Goal: Obtain resource: Download file/media

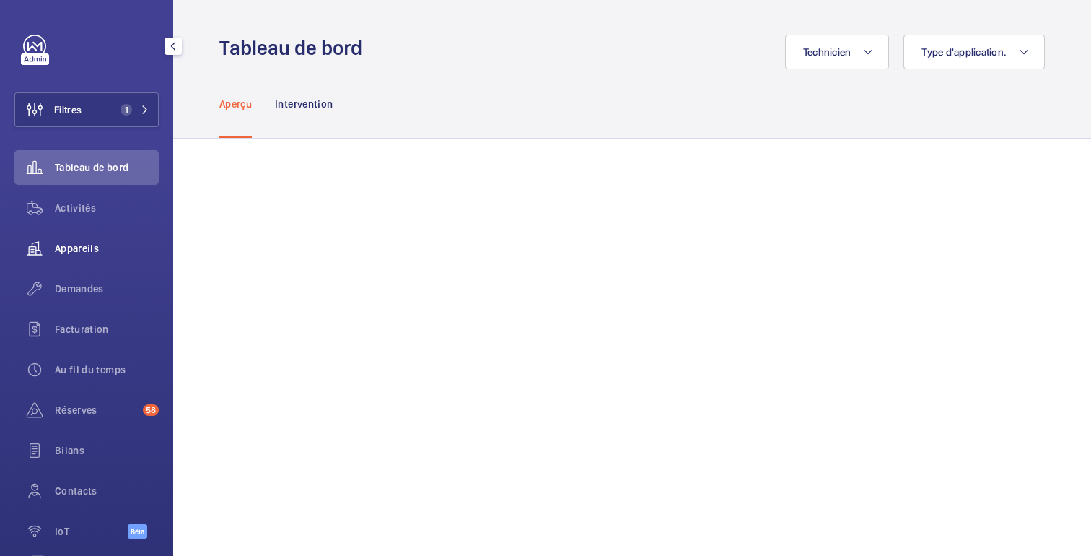
click at [93, 256] on div "Appareils" at bounding box center [86, 248] width 144 height 35
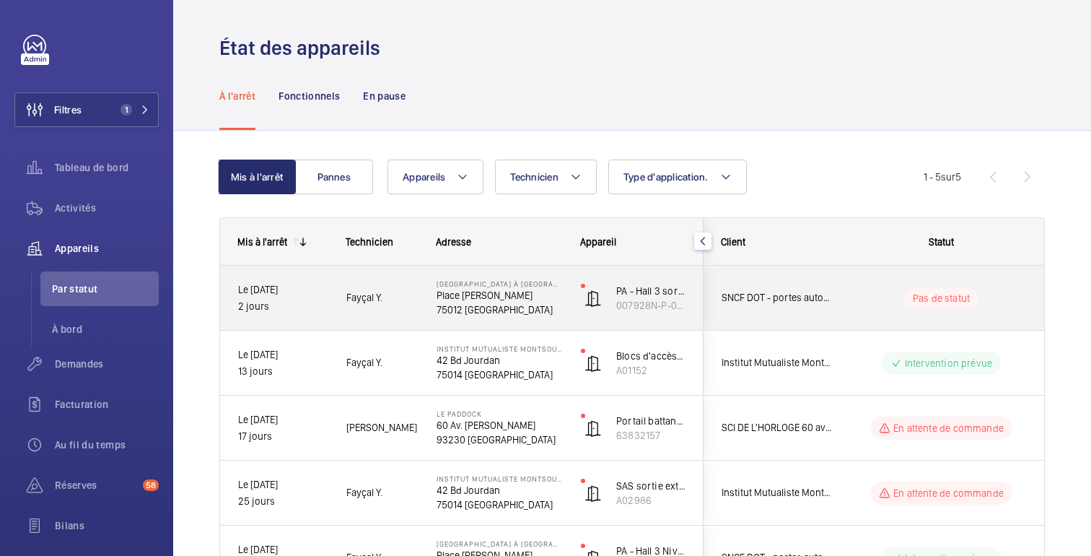
click at [884, 291] on wm-front-pills-cell "Pas de statut" at bounding box center [941, 298] width 180 height 20
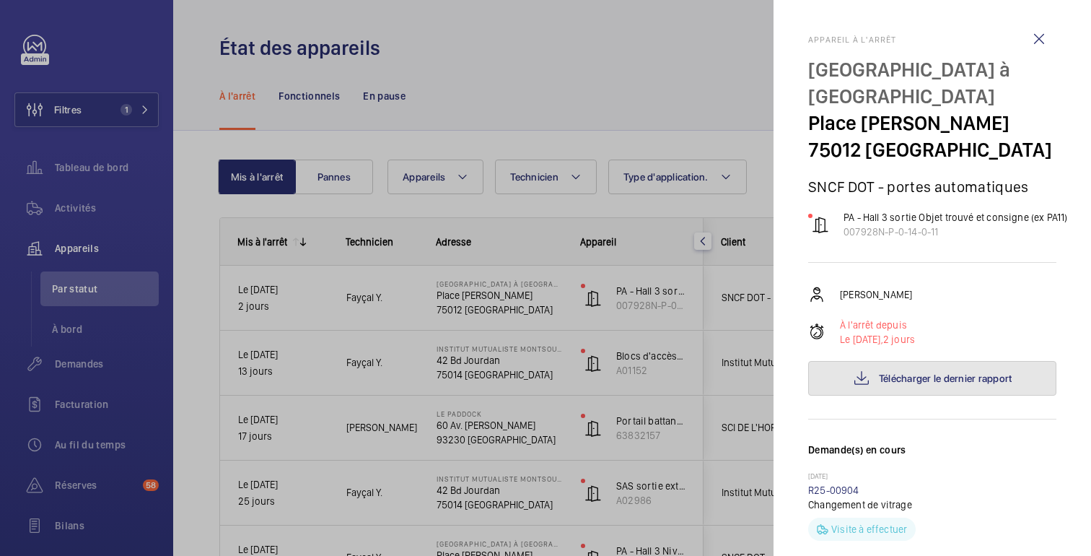
click at [918, 372] on font "Télécharger le dernier rapport" at bounding box center [945, 378] width 133 height 12
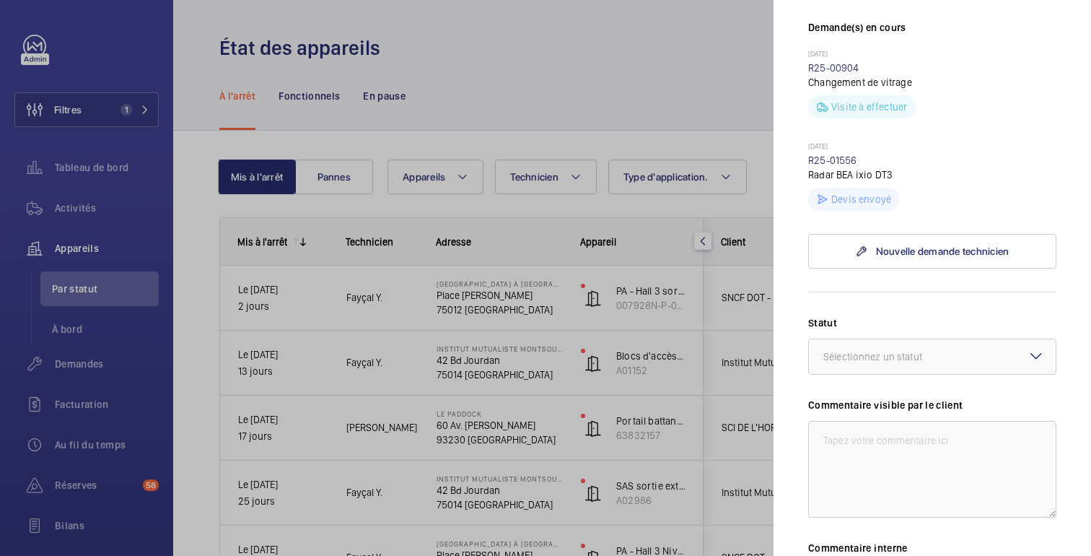
scroll to position [419, 0]
click at [844, 157] on font "R25-01556" at bounding box center [832, 163] width 49 height 12
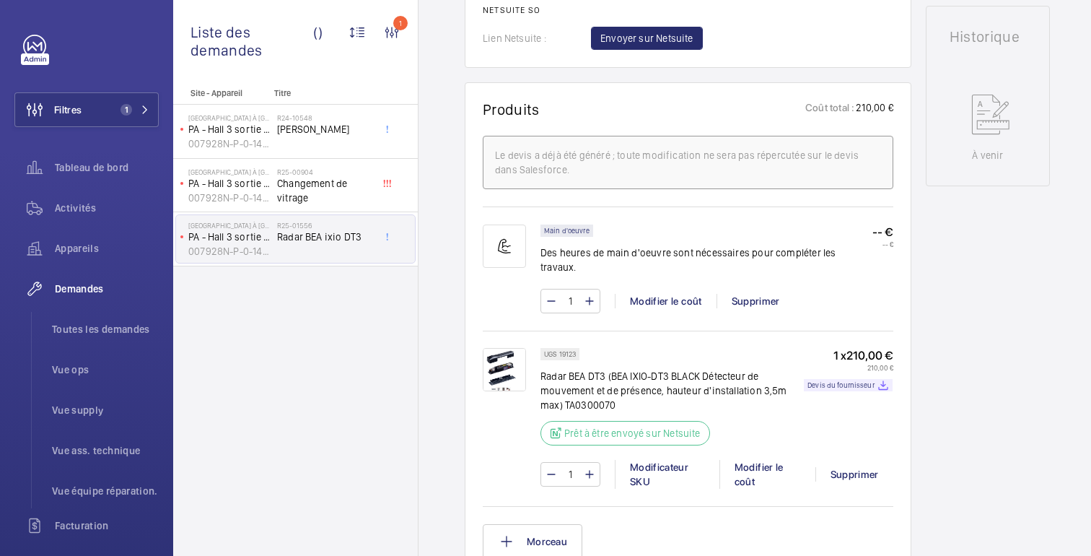
scroll to position [744, 0]
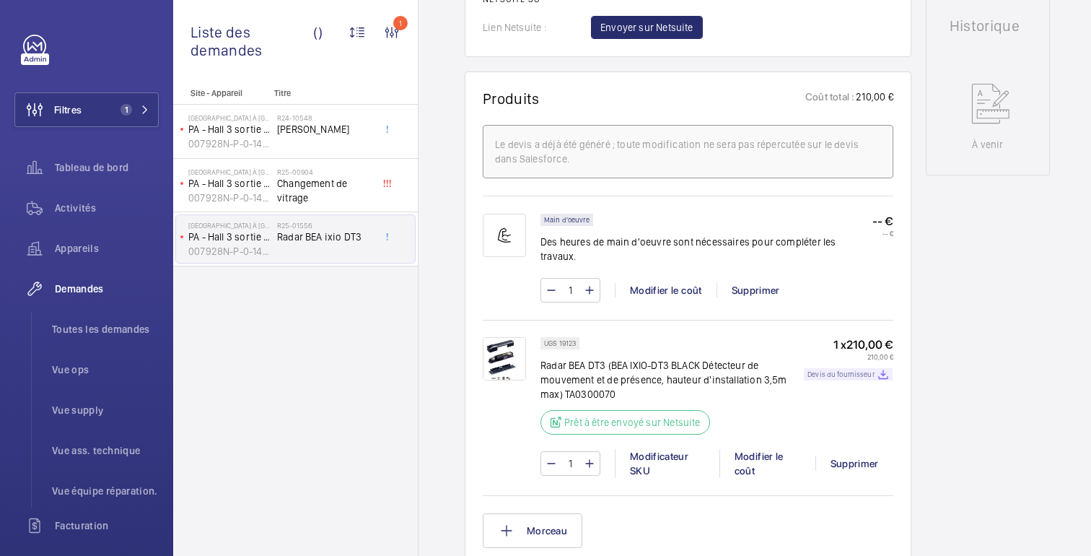
click at [846, 369] on font "Devis du fournisseur" at bounding box center [840, 373] width 67 height 9
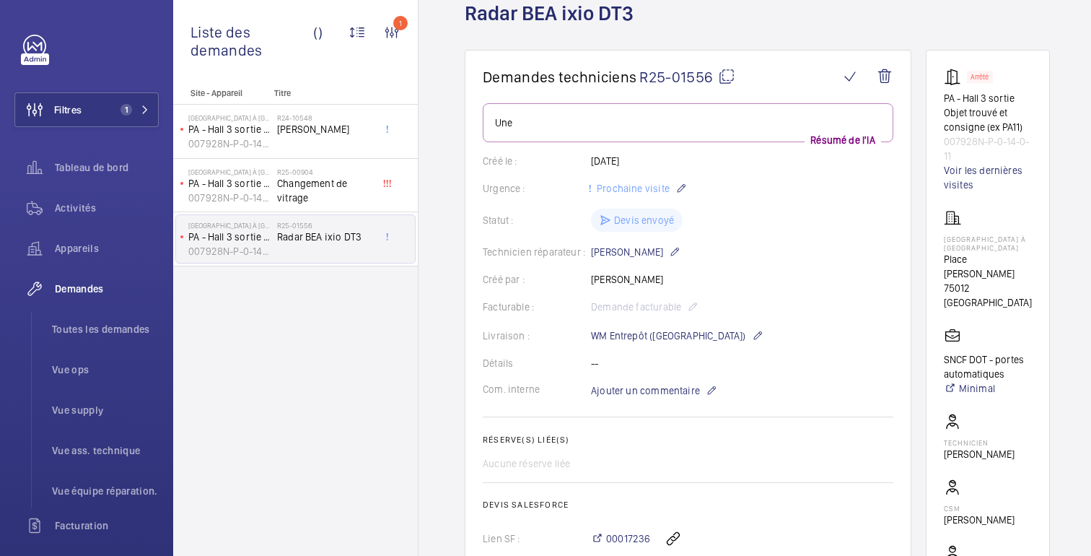
scroll to position [0, 0]
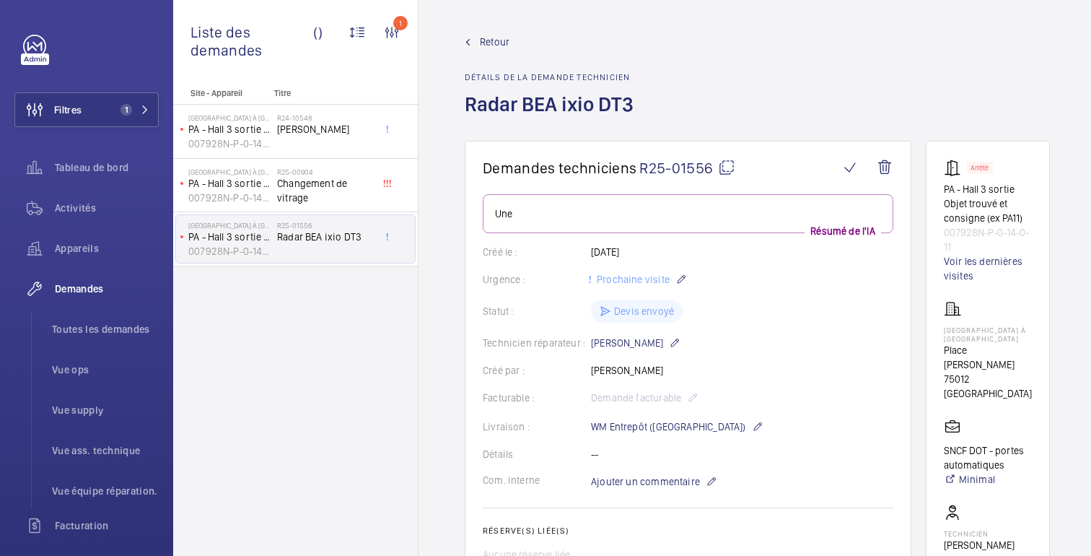
click at [486, 44] on font "Retour" at bounding box center [495, 42] width 30 height 12
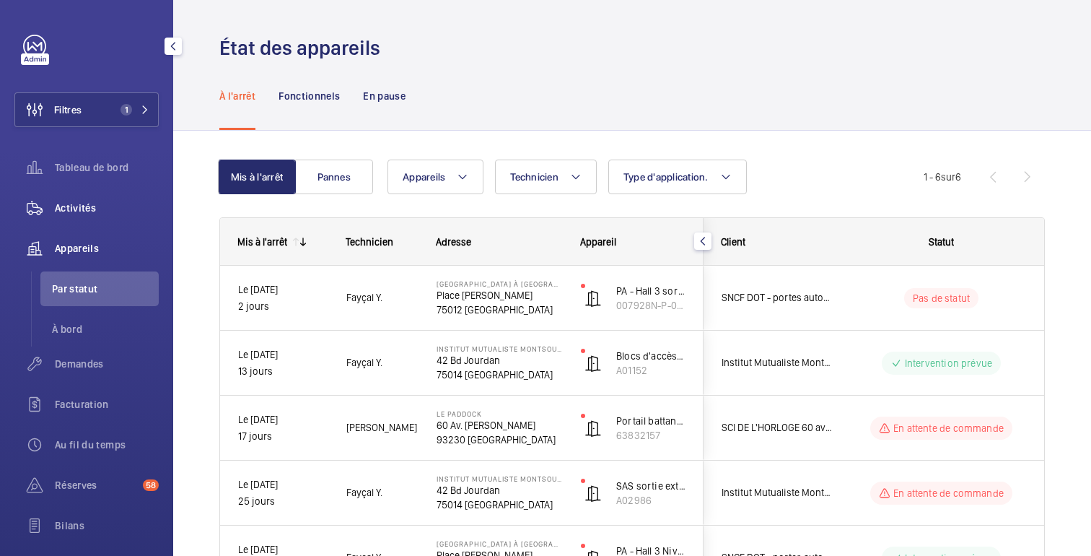
click at [87, 219] on div "Activités" at bounding box center [86, 207] width 144 height 35
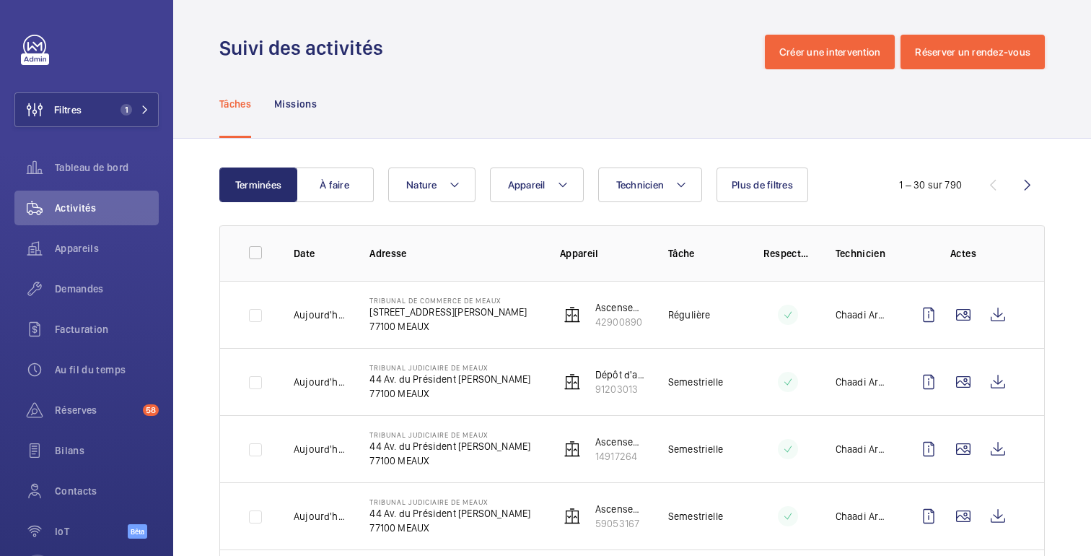
click at [768, 198] on button "Plus de filtres" at bounding box center [762, 184] width 92 height 35
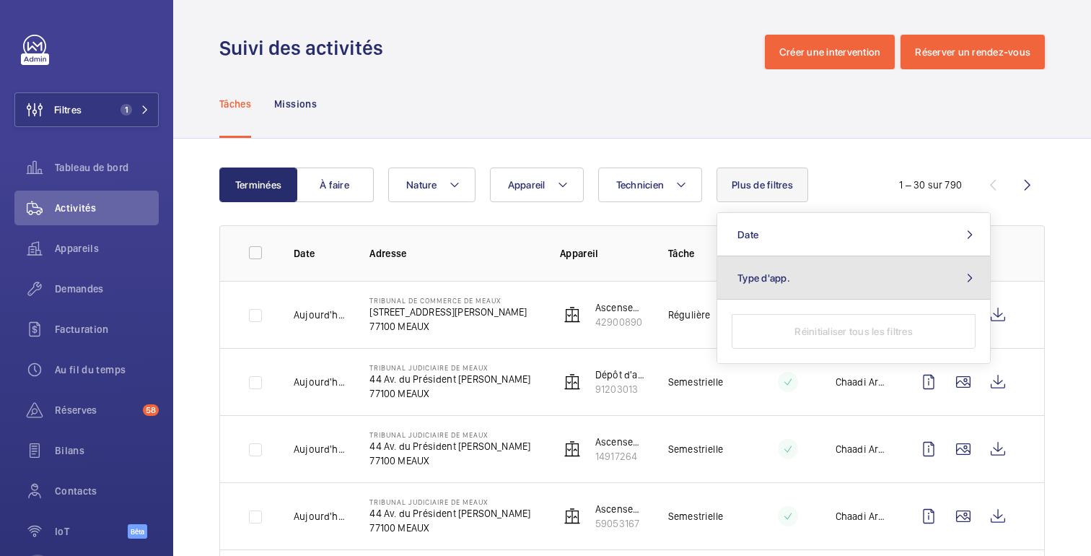
click at [737, 289] on button "Type d'app." at bounding box center [853, 277] width 273 height 43
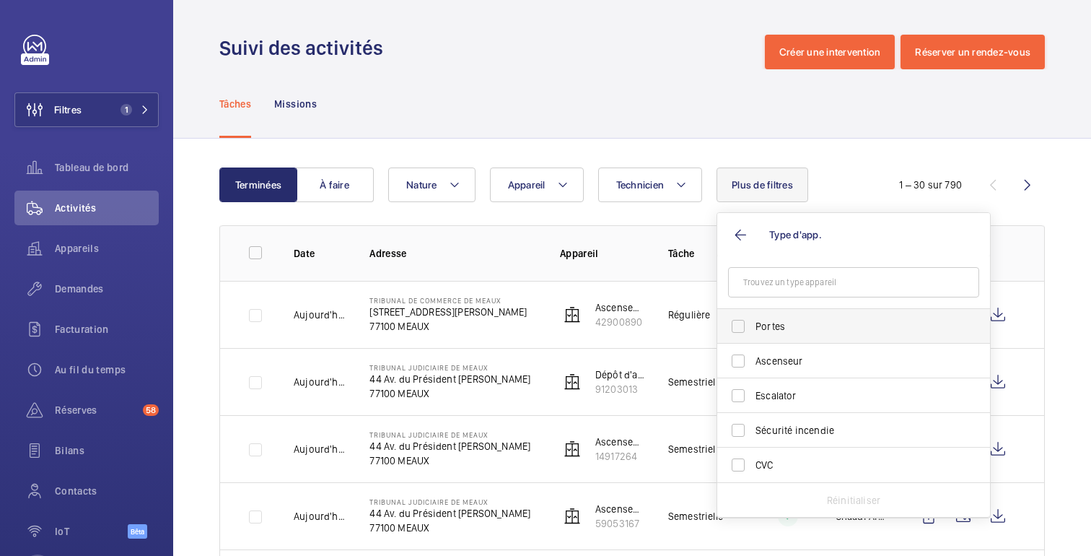
click at [741, 332] on label "Portes" at bounding box center [842, 326] width 251 height 35
click at [741, 332] on input "Portes" at bounding box center [738, 326] width 29 height 29
checkbox input "true"
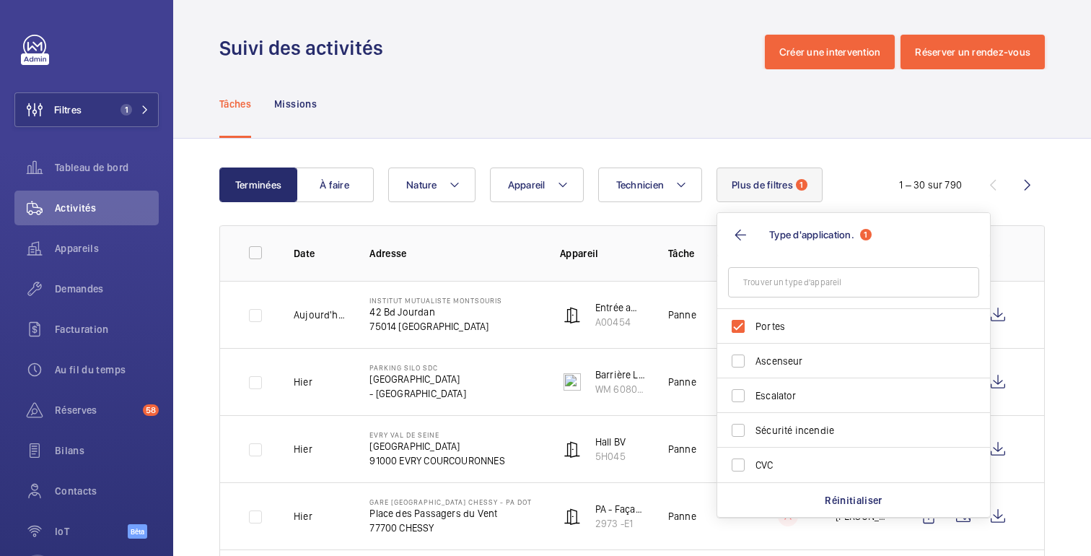
click at [618, 85] on div "Tâches Missions" at bounding box center [631, 103] width 825 height 69
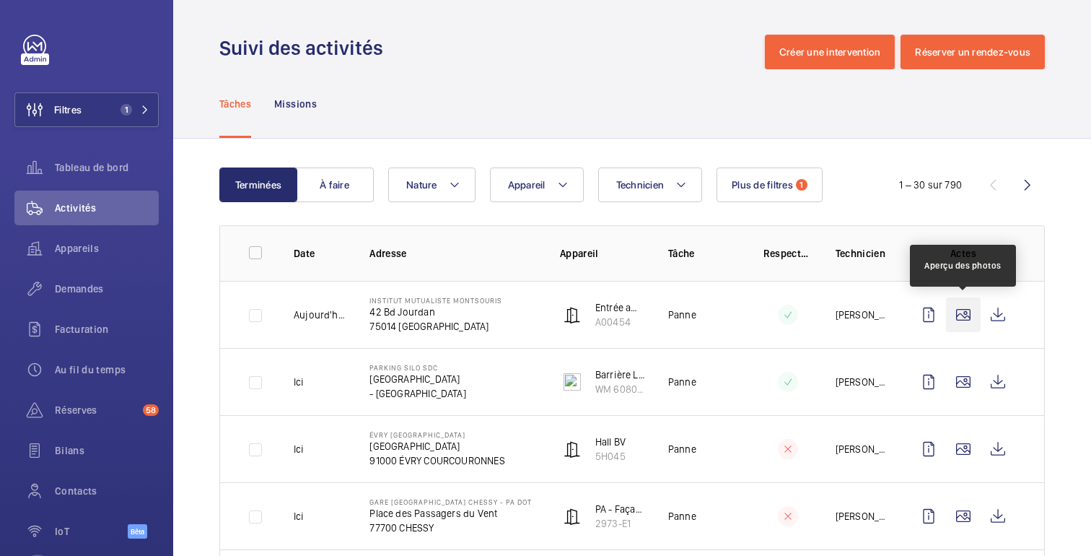
click at [970, 315] on wm-front-icon-button at bounding box center [963, 314] width 35 height 35
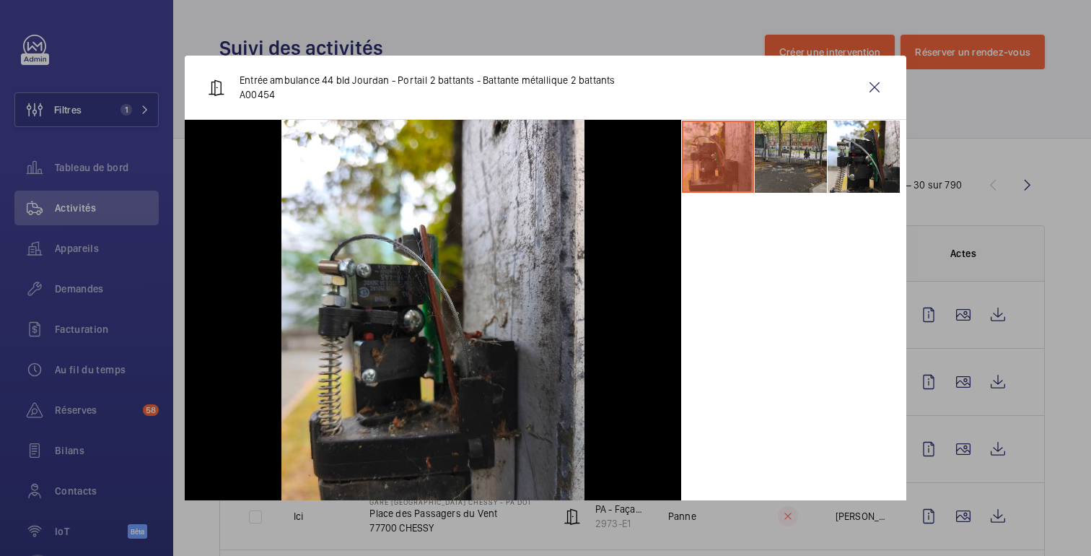
click at [813, 171] on li at bounding box center [791, 156] width 72 height 72
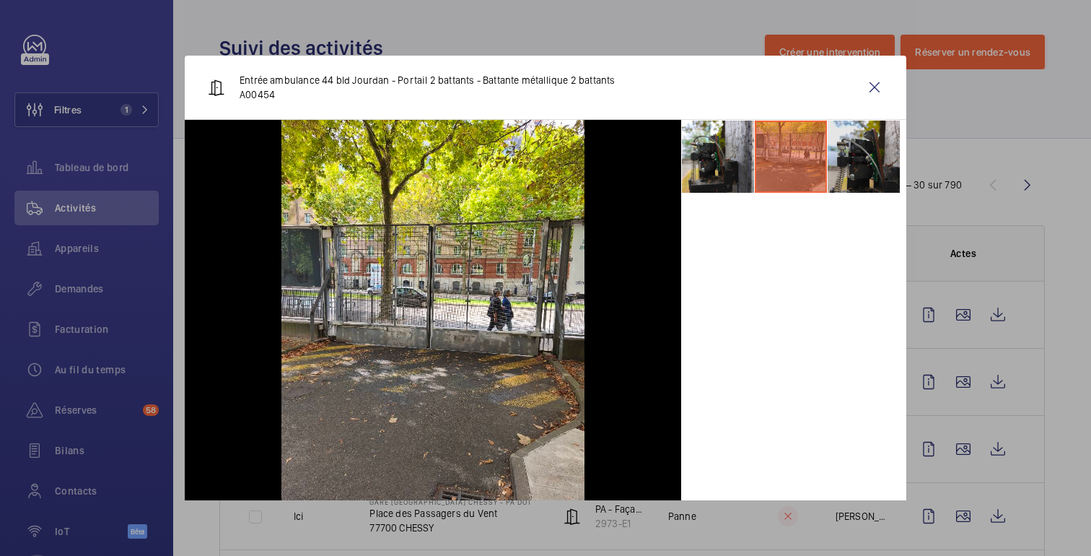
click at [874, 153] on li at bounding box center [863, 156] width 72 height 72
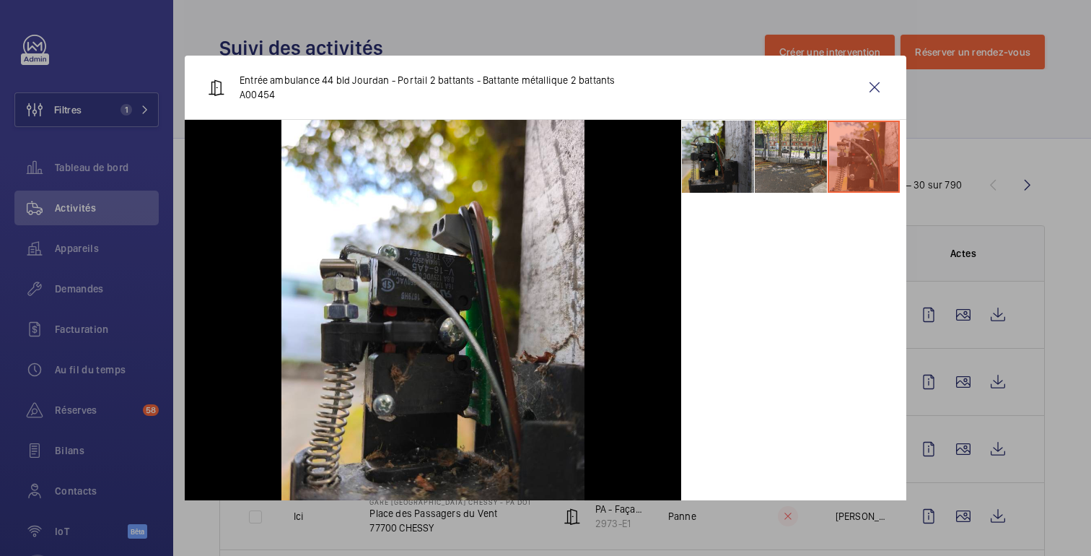
click at [719, 171] on li at bounding box center [718, 156] width 72 height 72
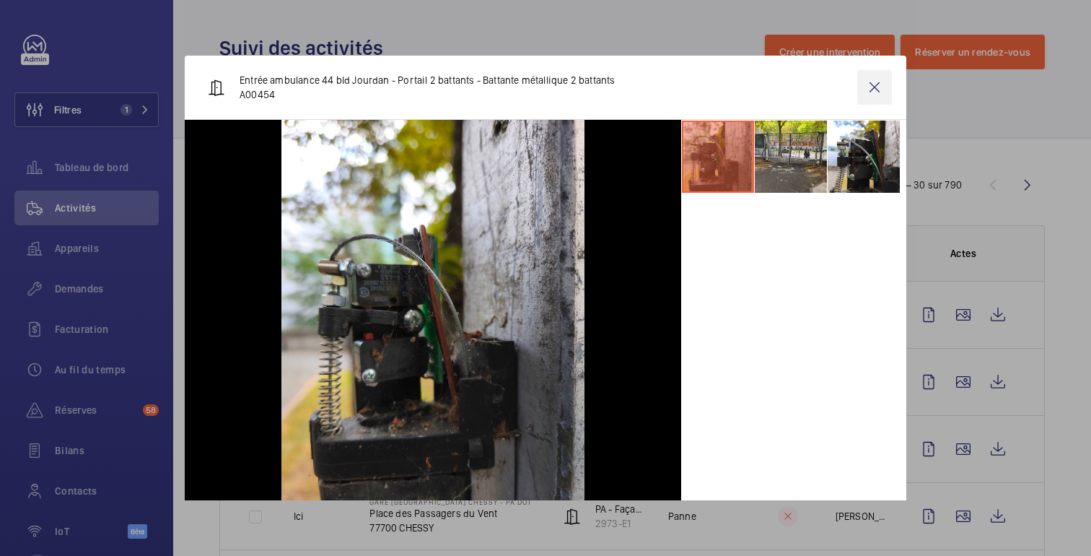
click at [879, 97] on wm-front-icon-button at bounding box center [874, 87] width 35 height 35
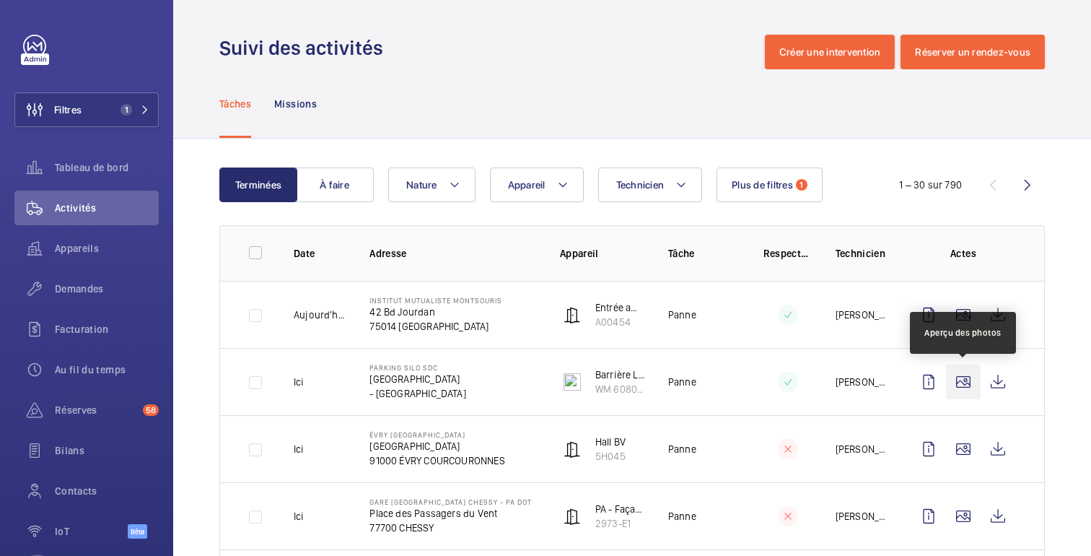
click at [958, 387] on wm-front-icon-button at bounding box center [963, 381] width 35 height 35
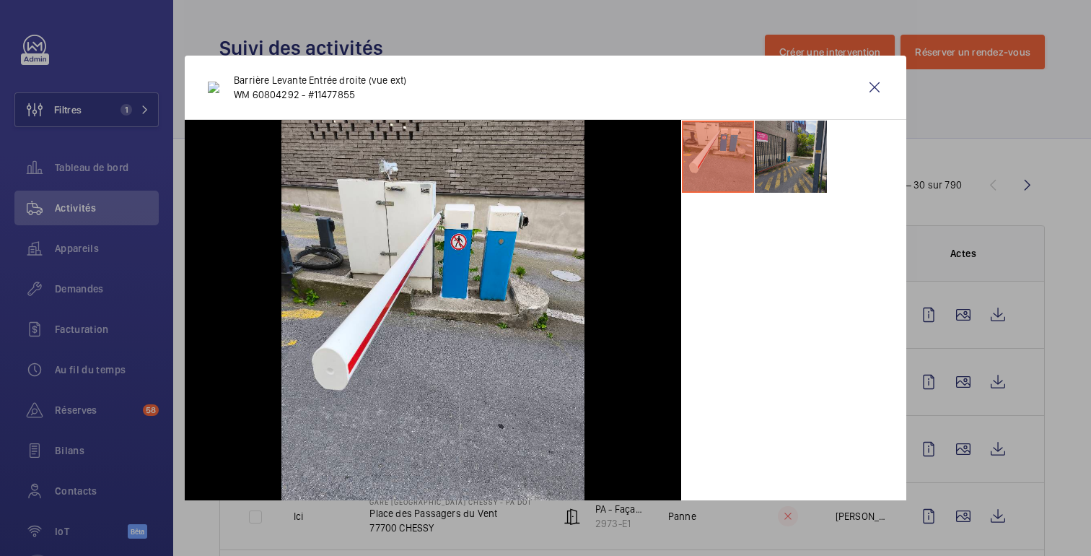
click at [806, 169] on li at bounding box center [791, 156] width 72 height 72
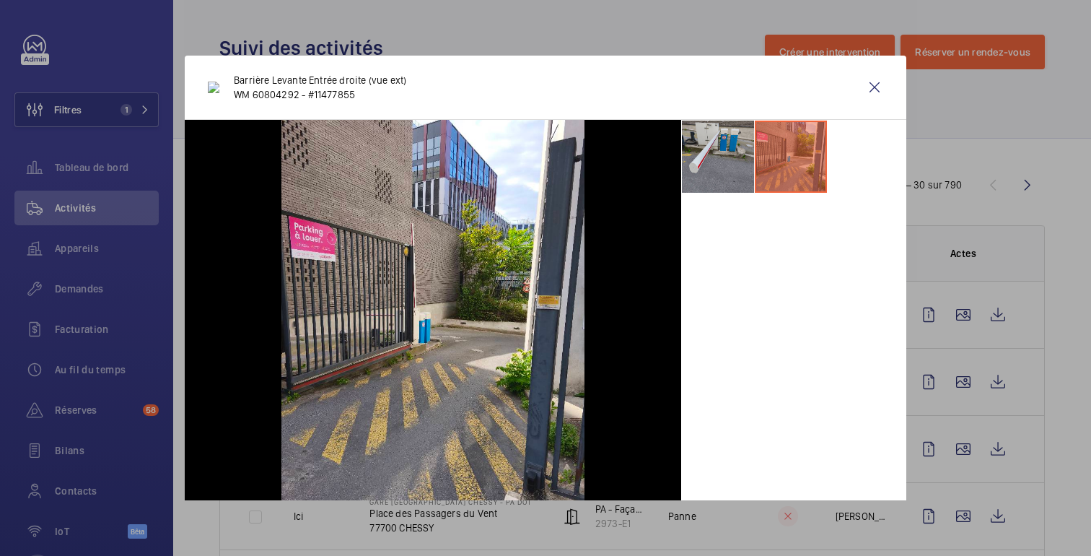
click at [721, 154] on li at bounding box center [718, 156] width 72 height 72
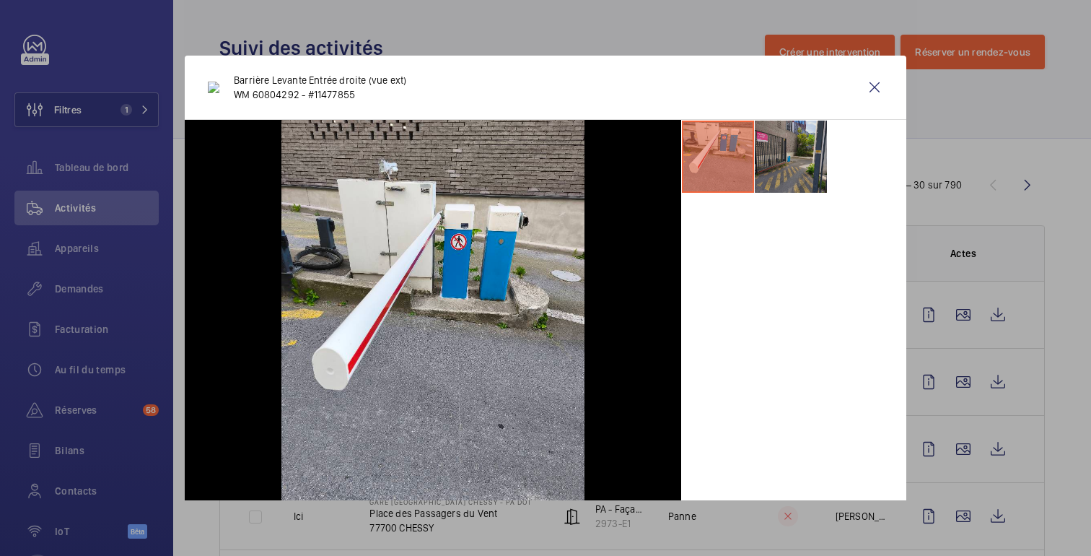
click at [790, 149] on li at bounding box center [791, 156] width 72 height 72
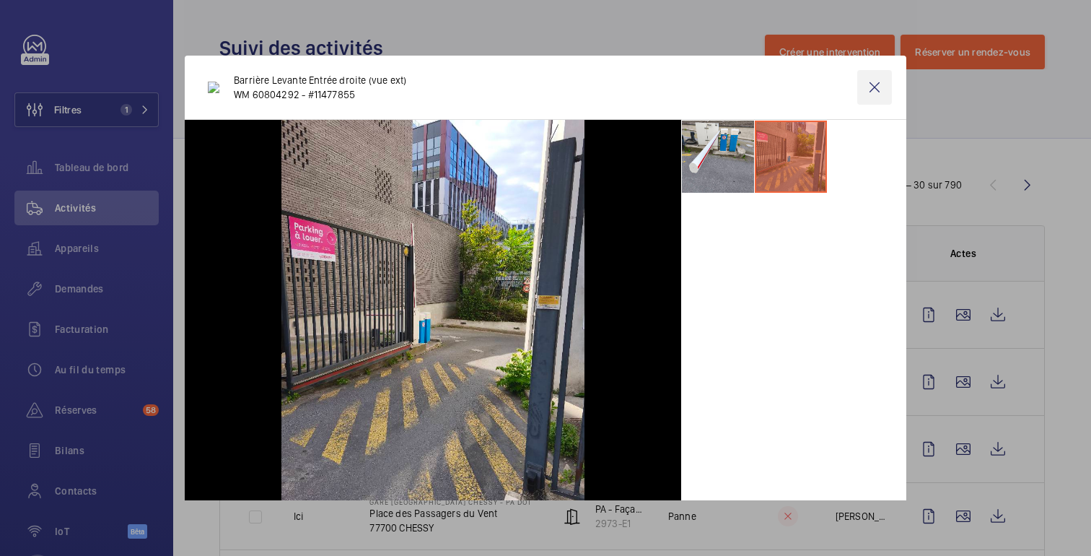
click at [879, 84] on wm-front-icon-button at bounding box center [874, 87] width 35 height 35
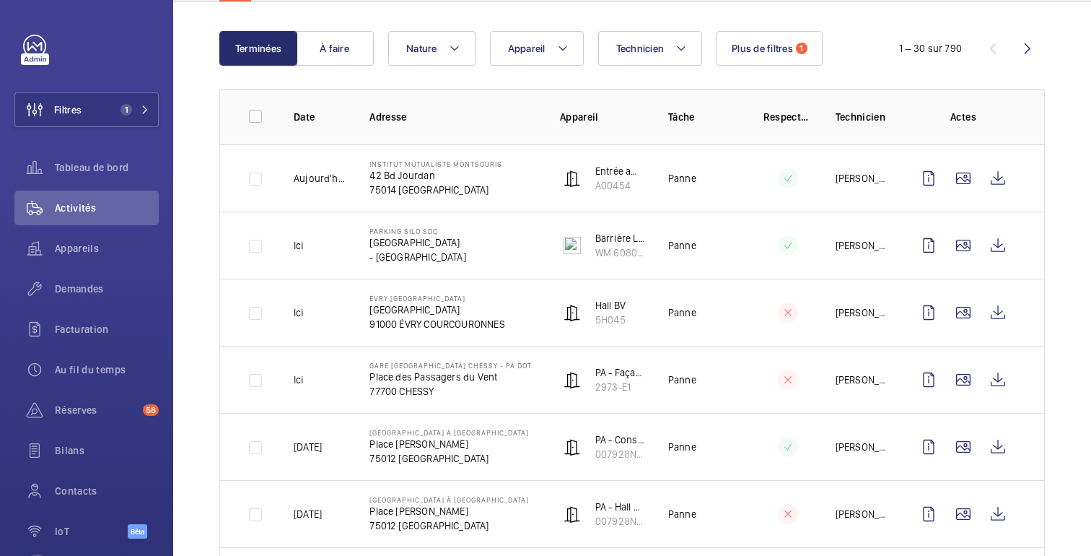
scroll to position [140, 0]
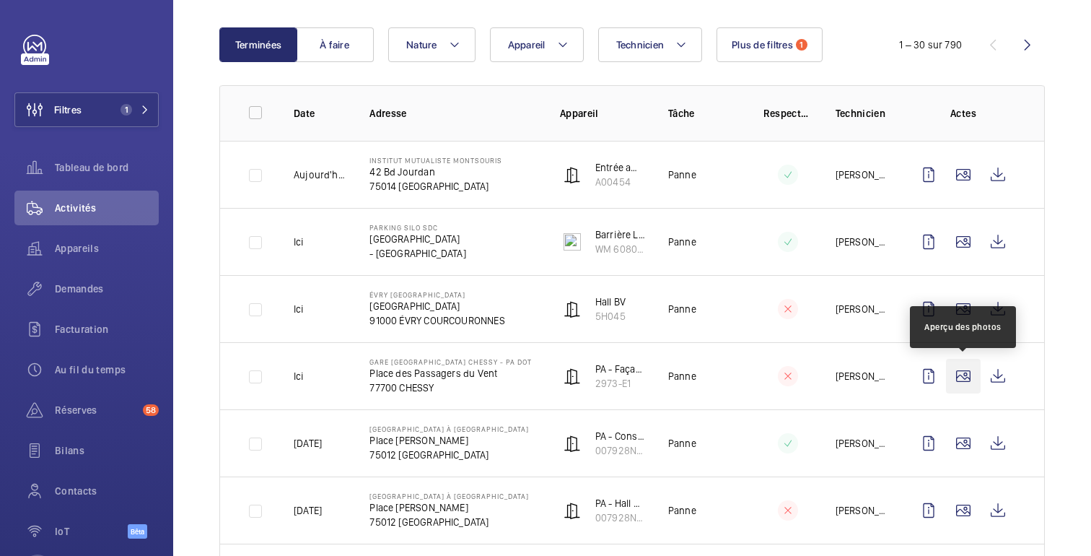
click at [962, 387] on wm-front-icon-button at bounding box center [963, 376] width 35 height 35
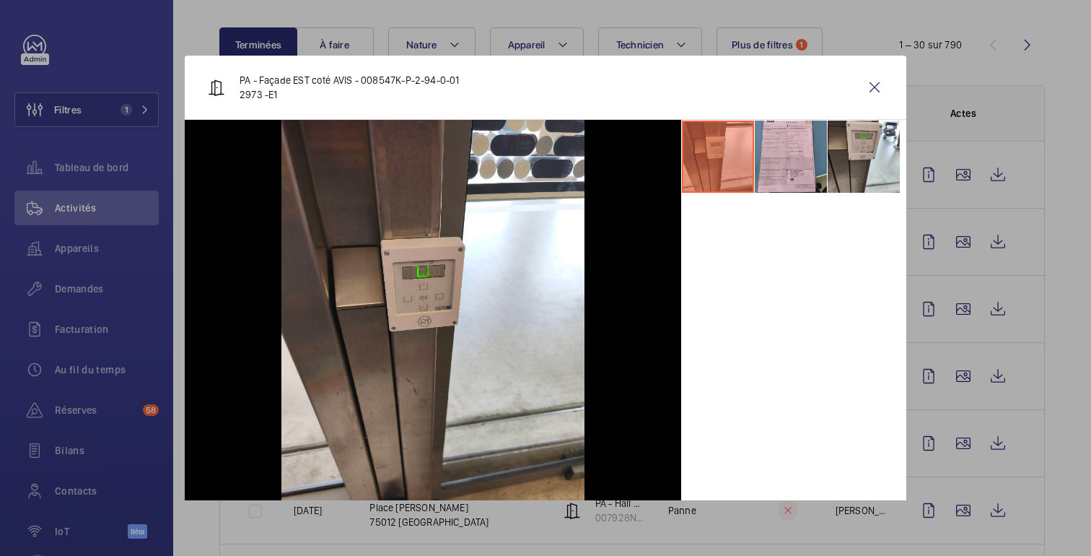
click at [794, 185] on li at bounding box center [791, 156] width 72 height 72
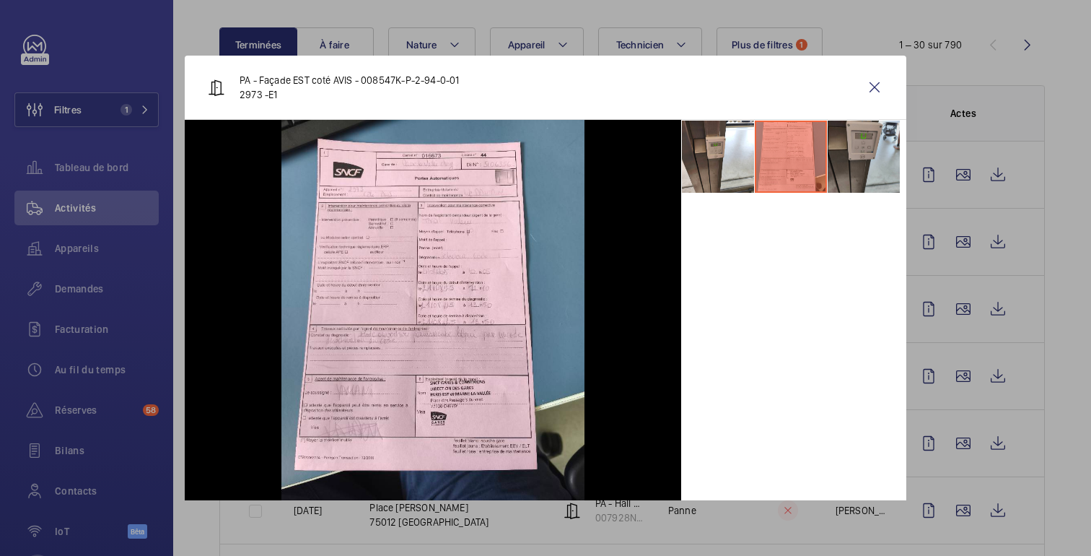
click at [885, 126] on li at bounding box center [863, 156] width 72 height 72
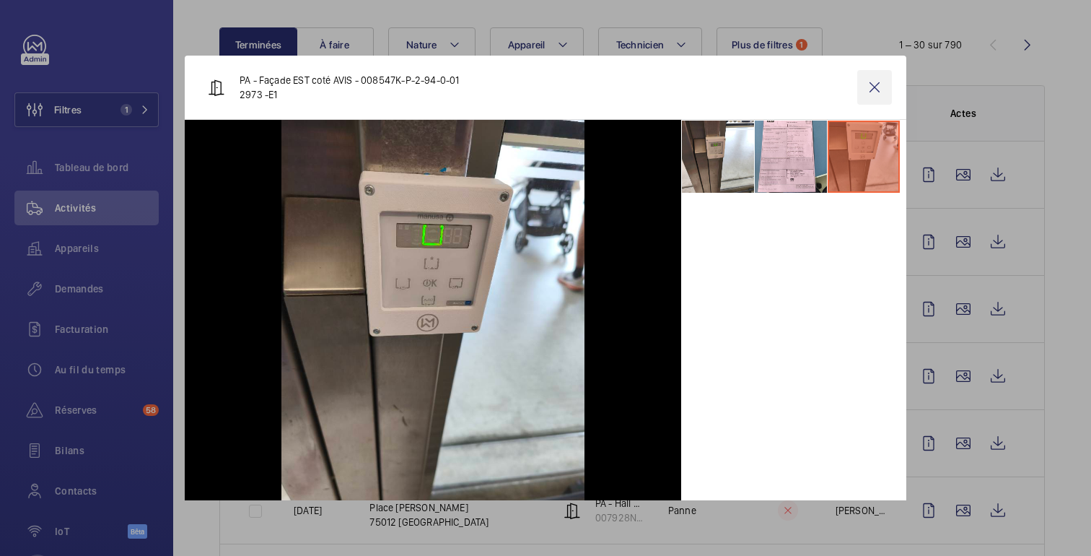
click at [879, 91] on wm-front-icon-button at bounding box center [874, 87] width 35 height 35
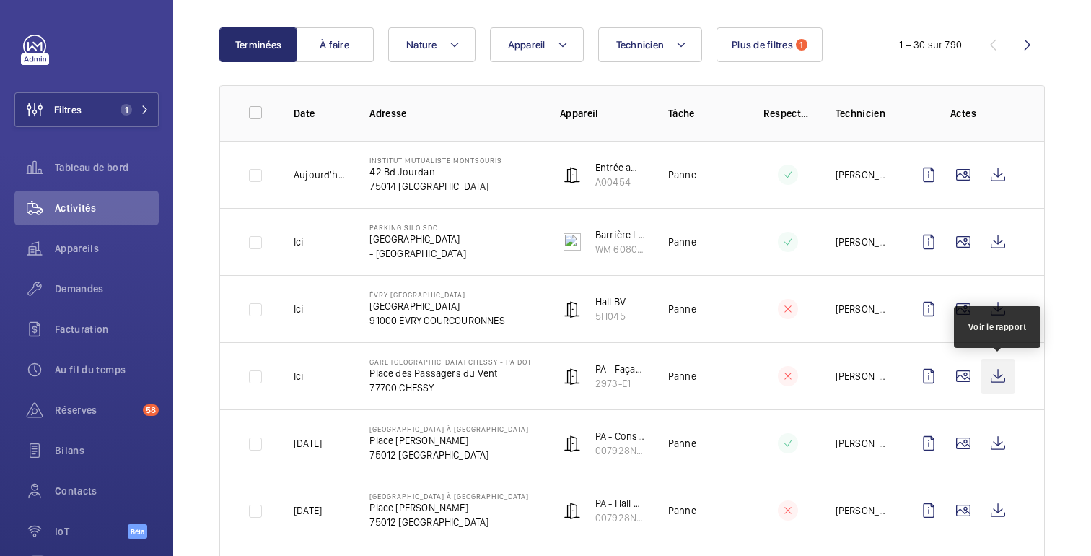
click at [1003, 380] on wm-front-icon-button at bounding box center [997, 376] width 35 height 35
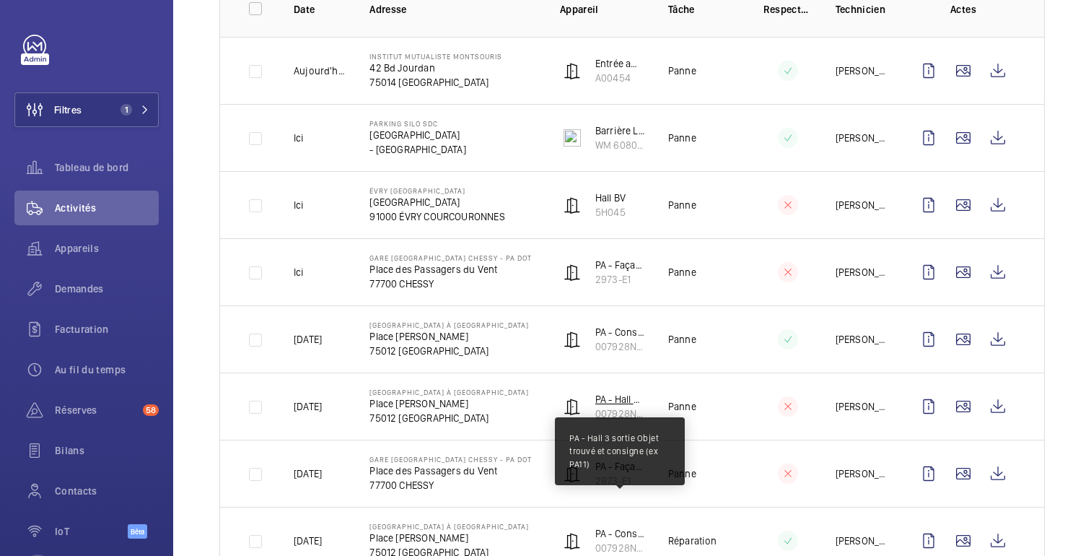
scroll to position [245, 0]
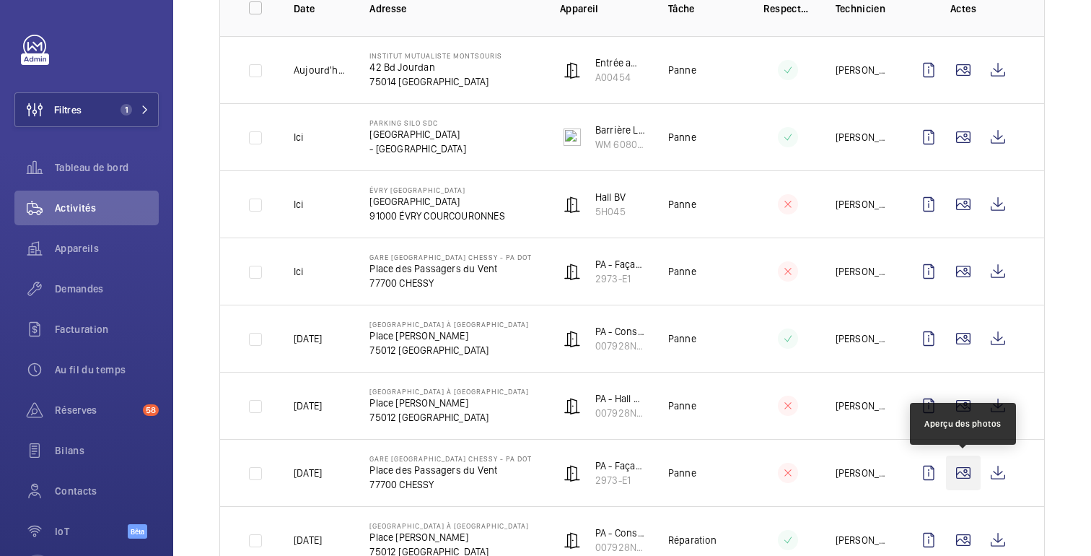
click at [960, 475] on wm-front-icon-button at bounding box center [963, 472] width 35 height 35
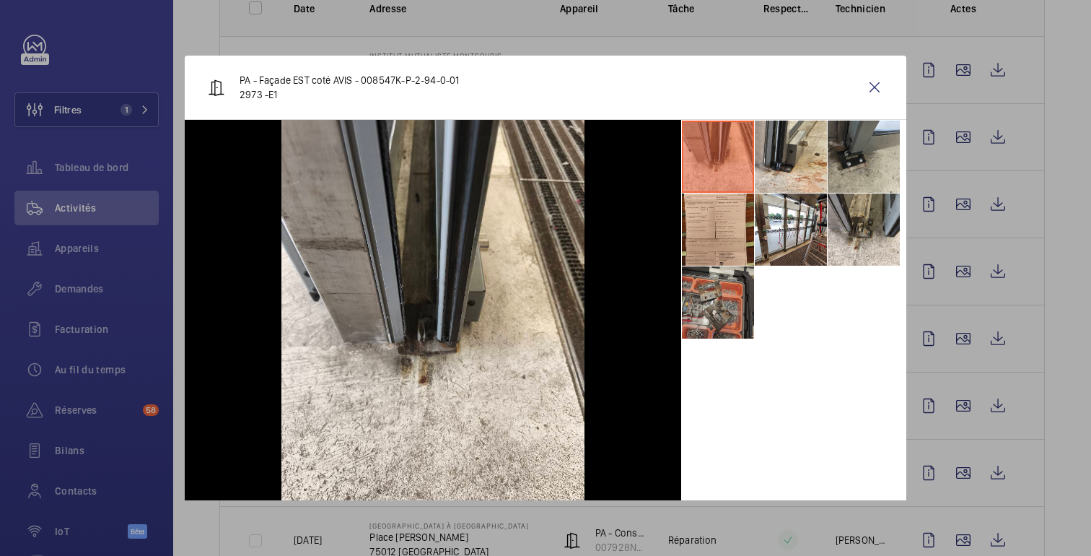
click at [702, 323] on li at bounding box center [718, 302] width 72 height 72
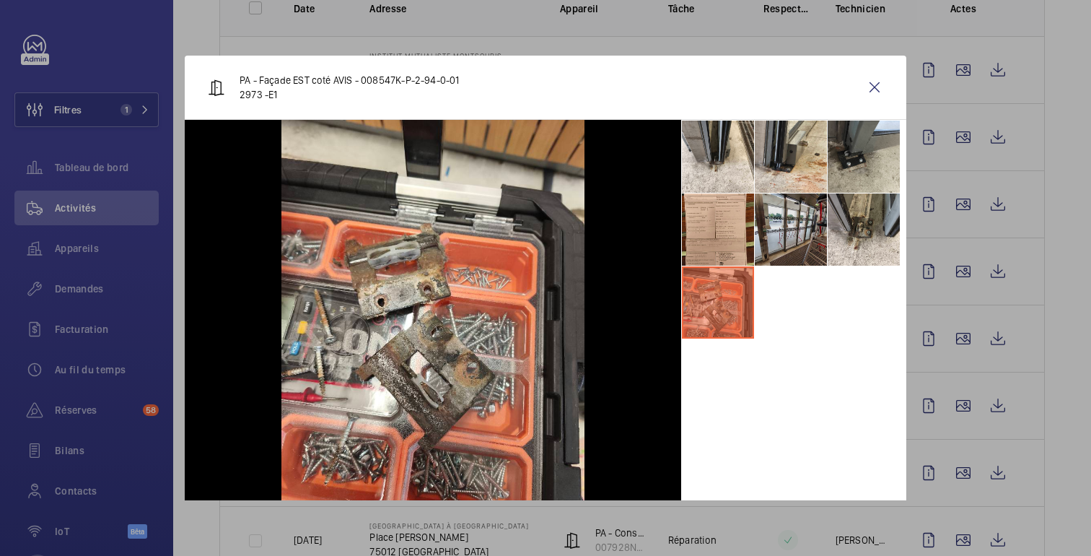
click at [791, 234] on li at bounding box center [791, 229] width 72 height 72
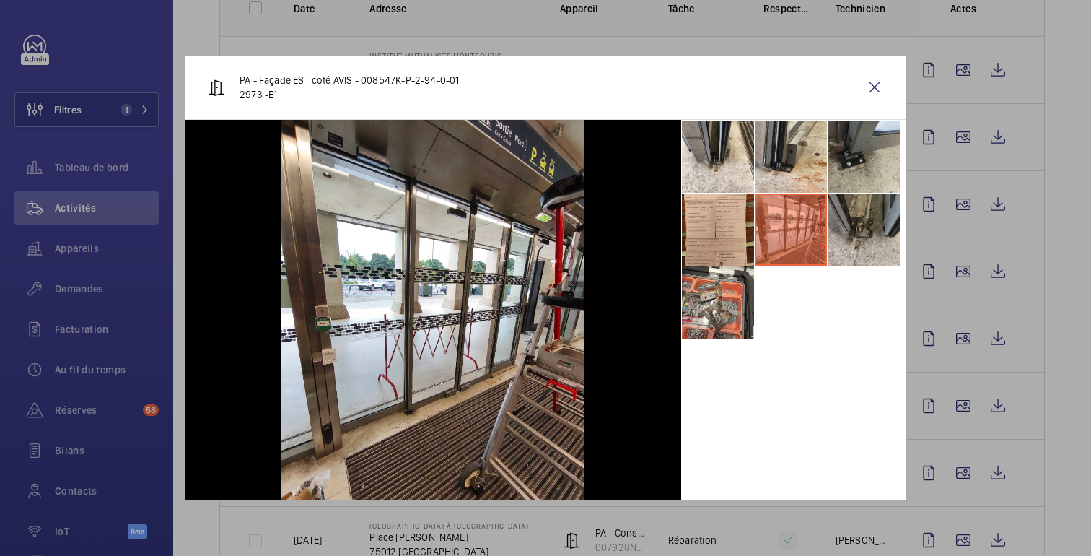
click at [898, 247] on li at bounding box center [863, 229] width 72 height 72
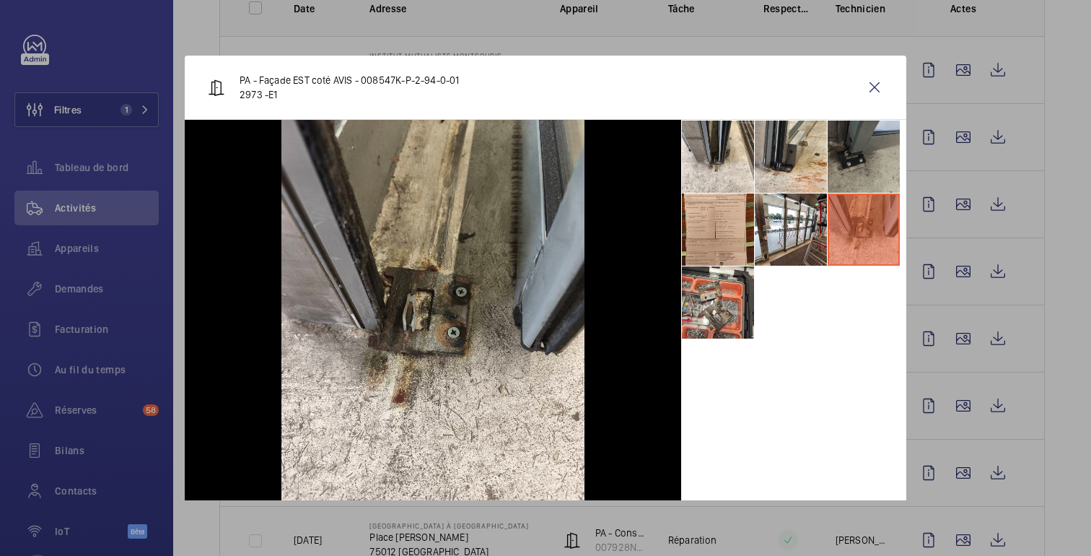
click at [840, 164] on li at bounding box center [863, 156] width 72 height 72
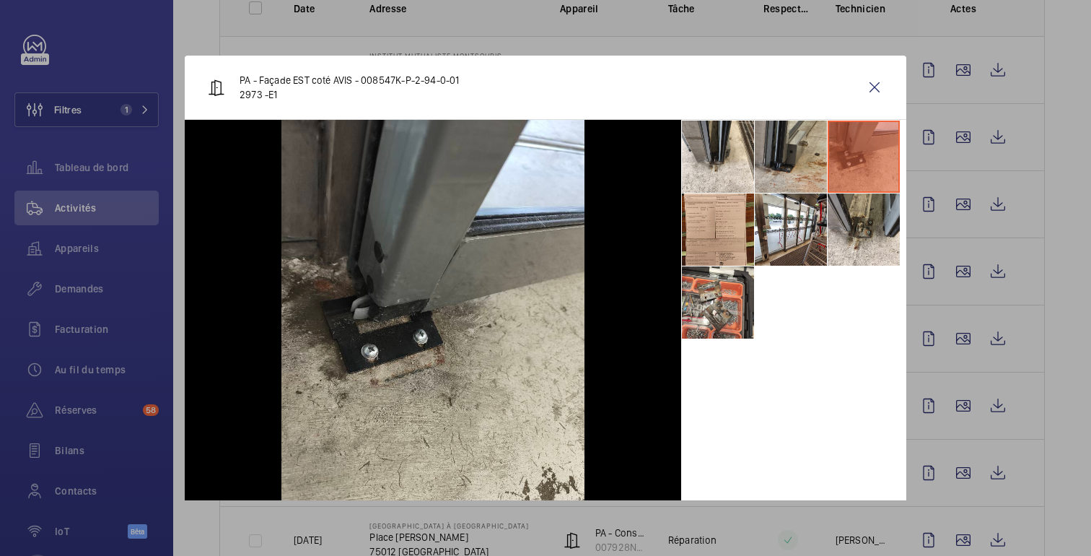
click at [802, 151] on li at bounding box center [791, 156] width 72 height 72
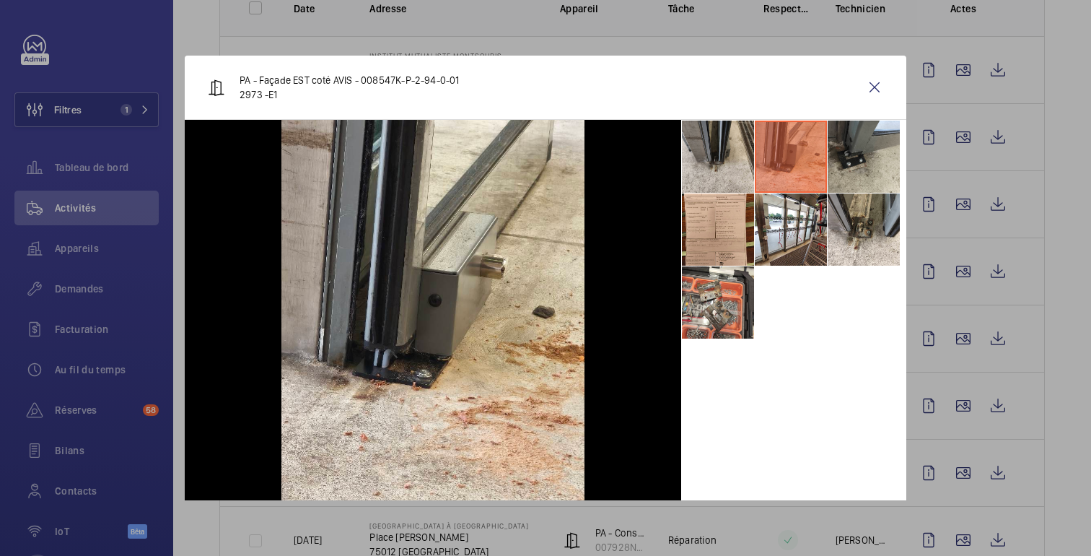
click at [711, 163] on li at bounding box center [718, 156] width 72 height 72
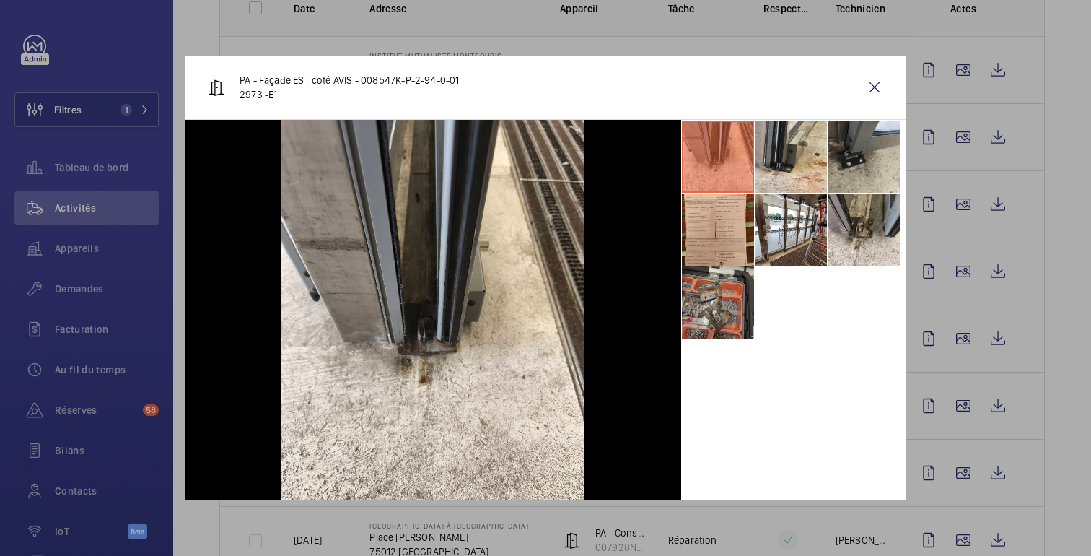
click at [716, 312] on li at bounding box center [718, 302] width 72 height 72
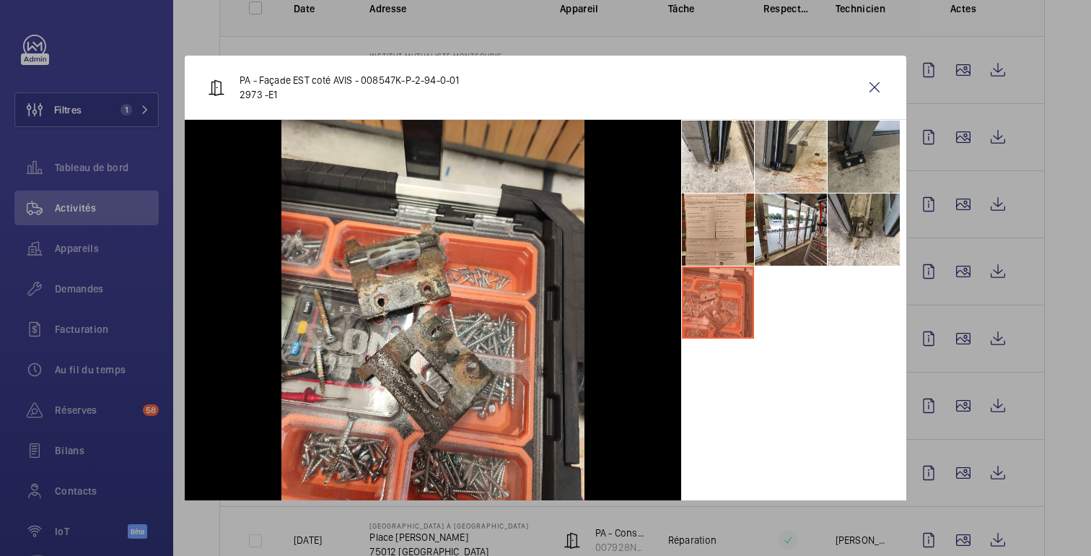
click at [889, 151] on li at bounding box center [863, 156] width 72 height 72
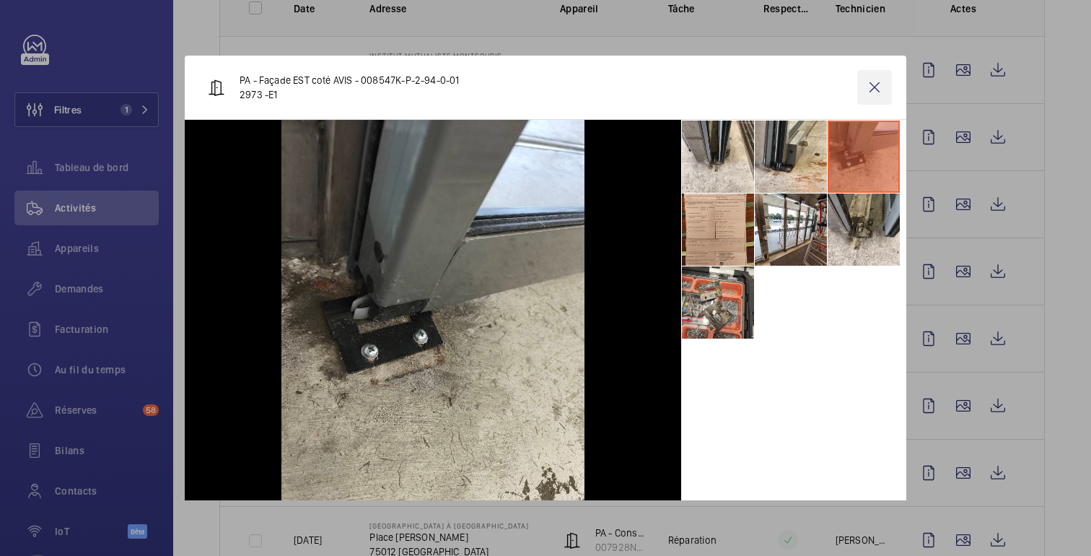
click at [881, 85] on wm-front-icon-button at bounding box center [874, 87] width 35 height 35
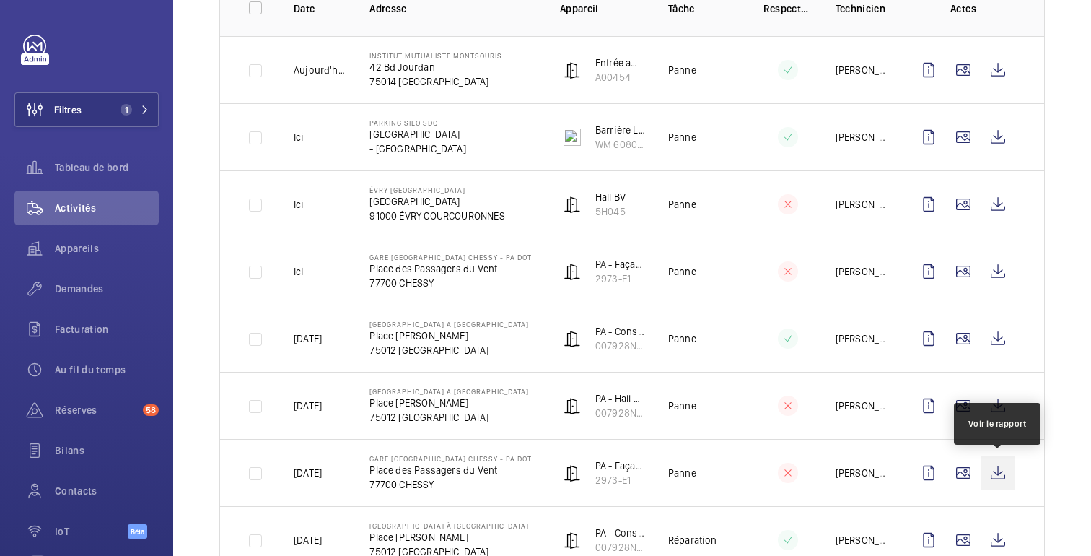
click at [993, 473] on wm-front-icon-button at bounding box center [997, 472] width 35 height 35
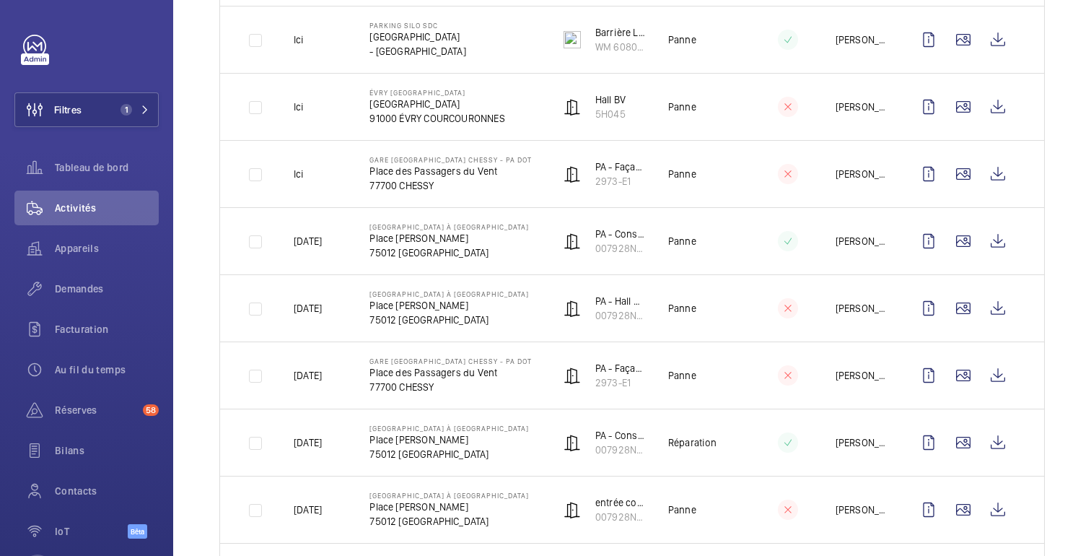
scroll to position [364, 0]
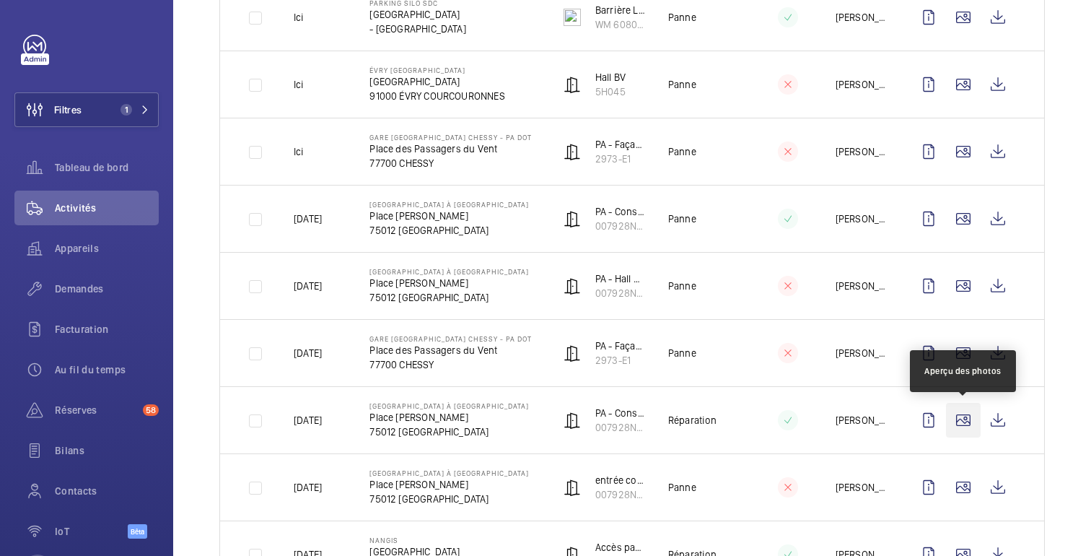
click at [962, 420] on wm-front-icon-button at bounding box center [963, 420] width 35 height 35
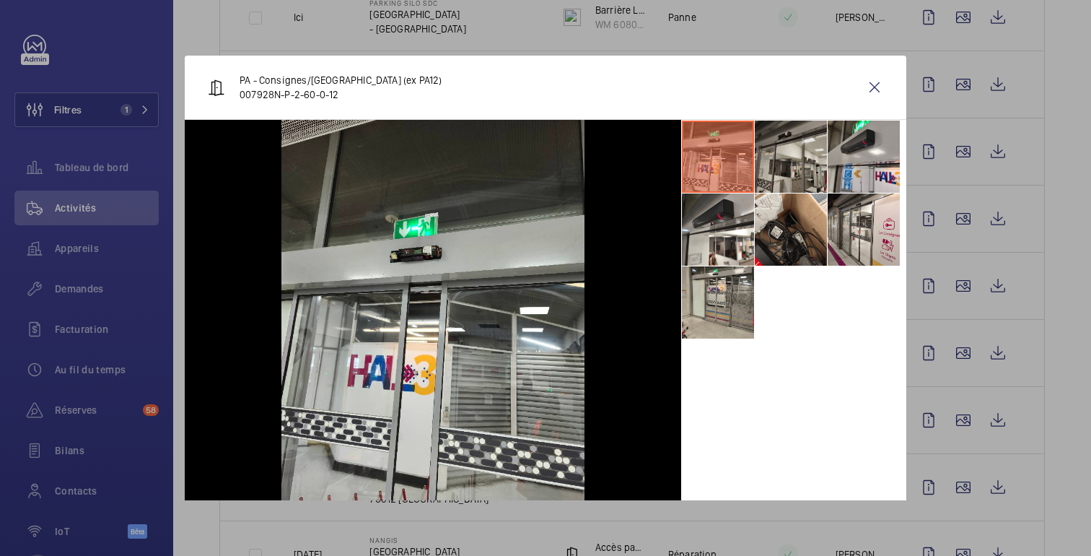
click at [794, 144] on li at bounding box center [791, 156] width 72 height 72
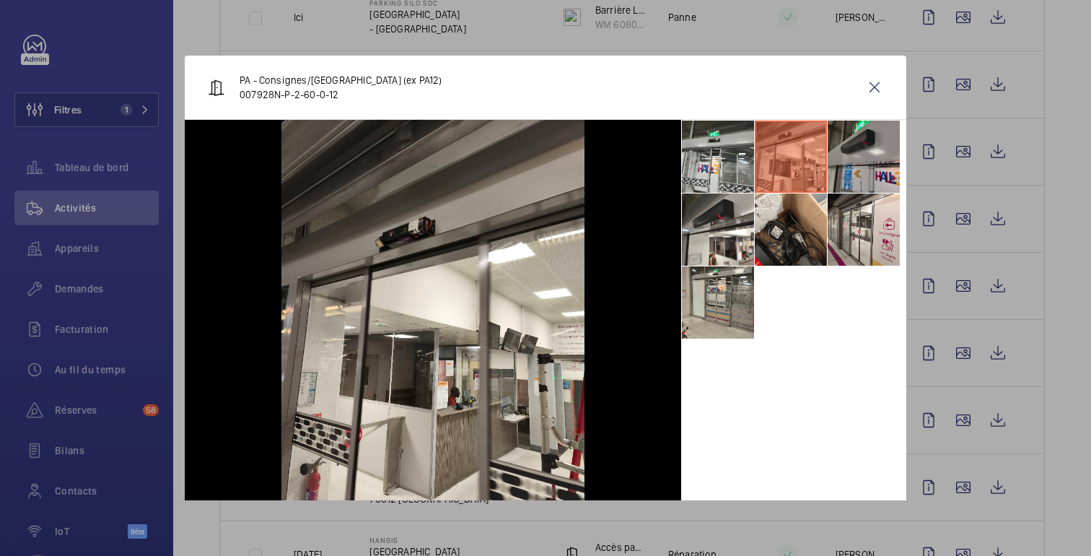
click at [848, 150] on li at bounding box center [863, 156] width 72 height 72
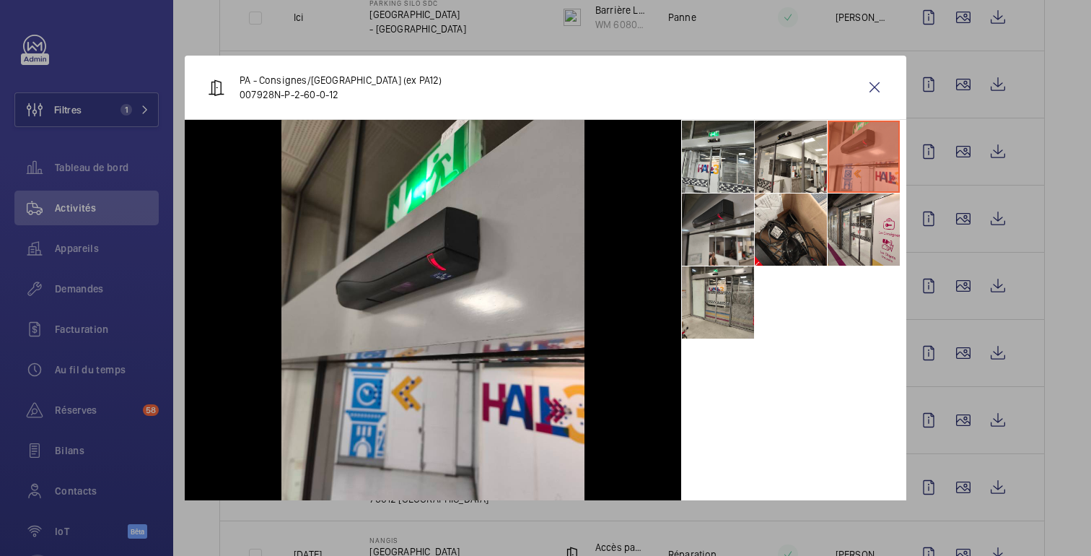
click at [708, 227] on li at bounding box center [718, 229] width 72 height 72
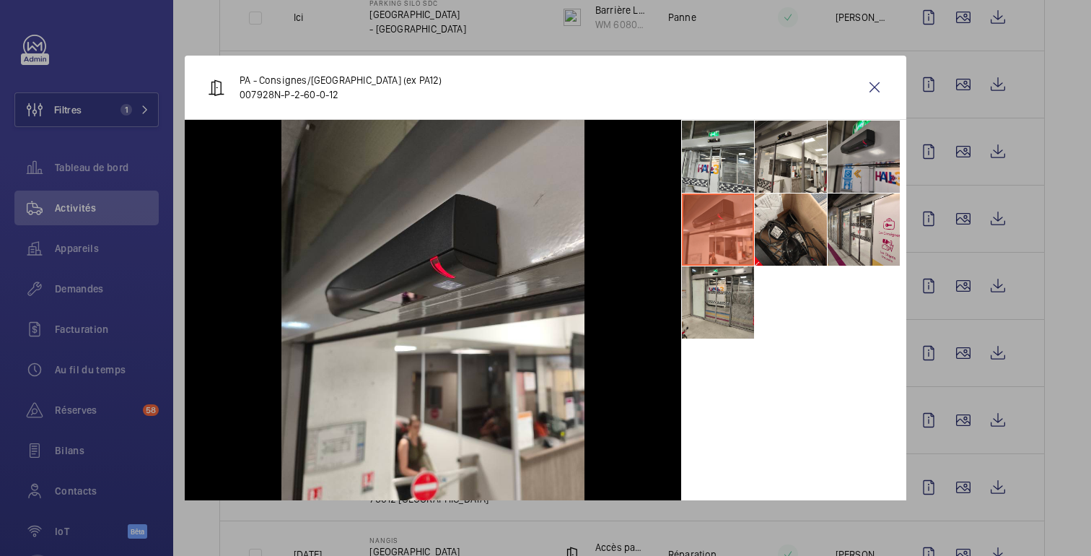
click at [851, 153] on li at bounding box center [863, 156] width 72 height 72
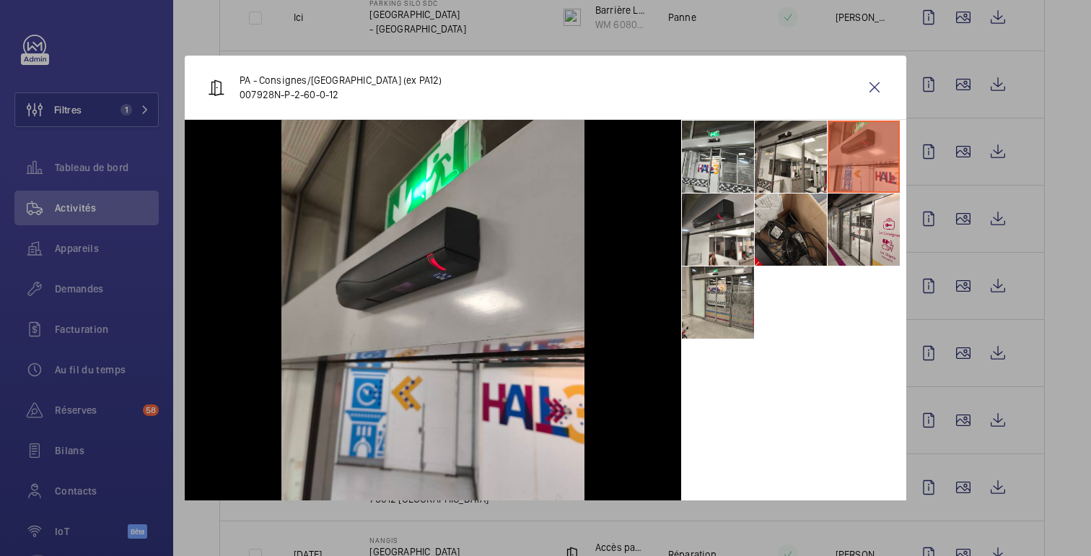
click at [776, 232] on li at bounding box center [791, 229] width 72 height 72
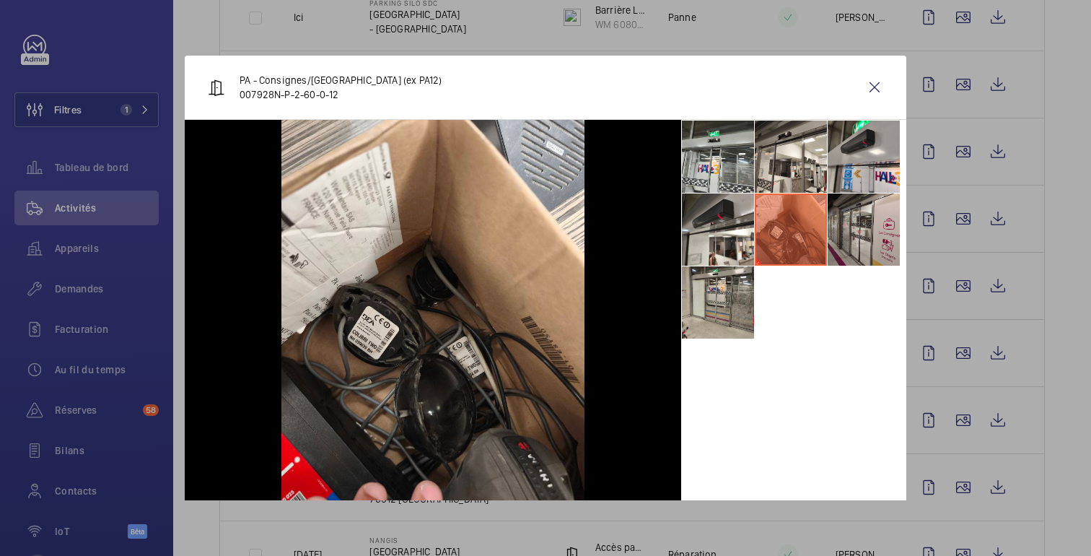
click at [861, 241] on li at bounding box center [863, 229] width 72 height 72
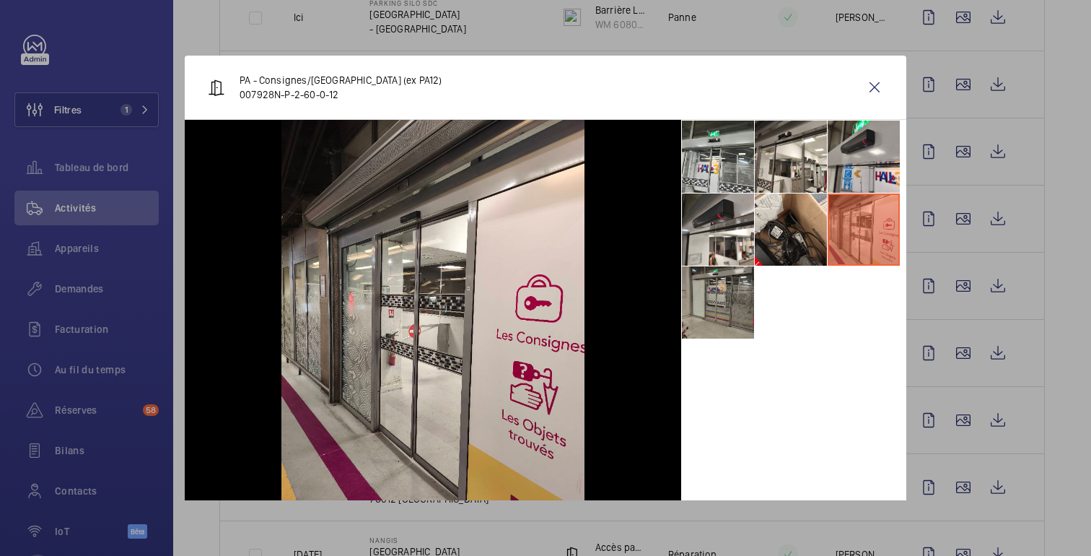
click at [746, 316] on li at bounding box center [718, 302] width 72 height 72
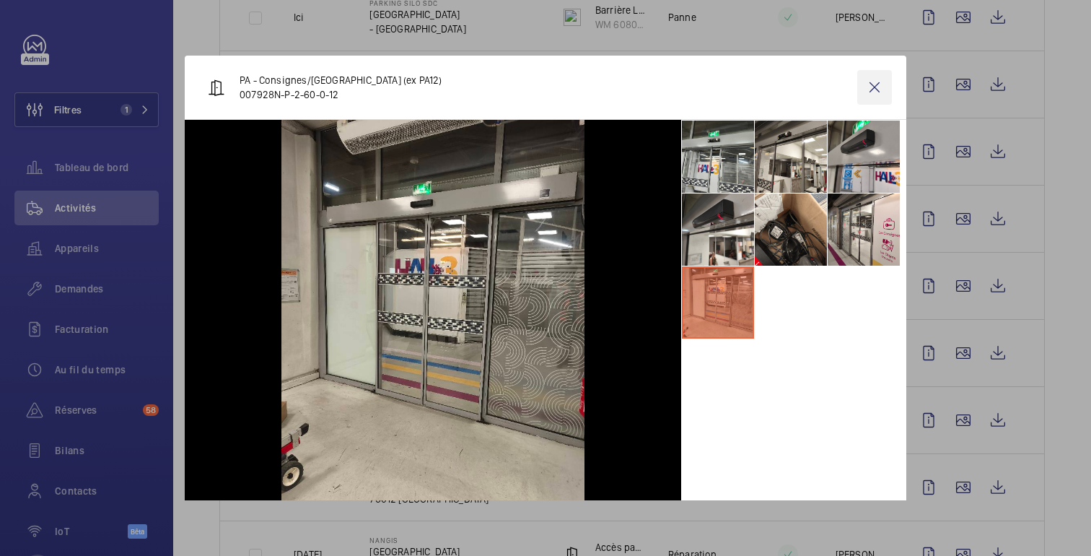
click at [877, 80] on wm-front-icon-button at bounding box center [874, 87] width 35 height 35
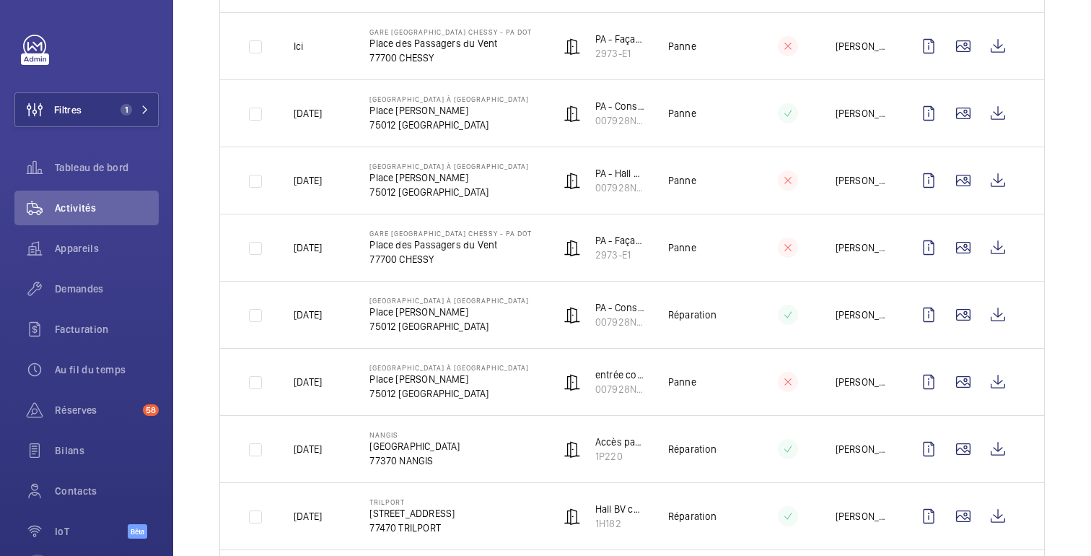
scroll to position [479, 0]
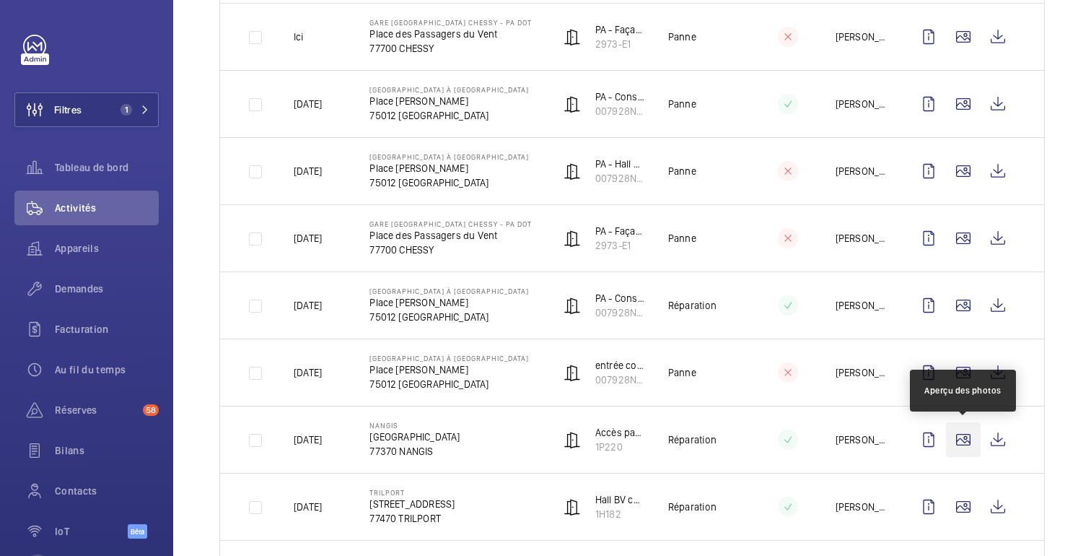
click at [957, 445] on wm-front-icon-button at bounding box center [963, 439] width 35 height 35
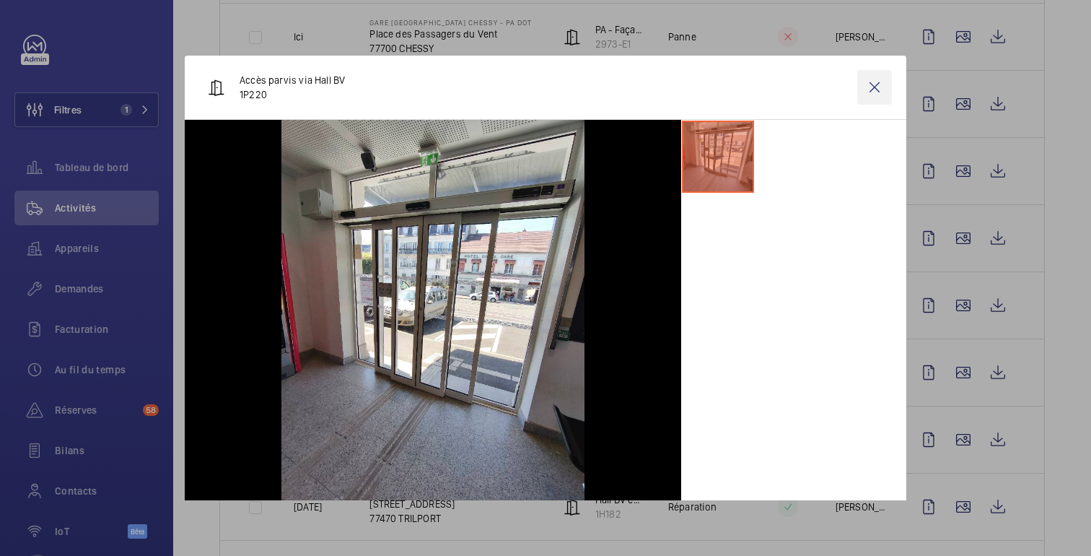
click at [871, 89] on wm-front-icon-button at bounding box center [874, 87] width 35 height 35
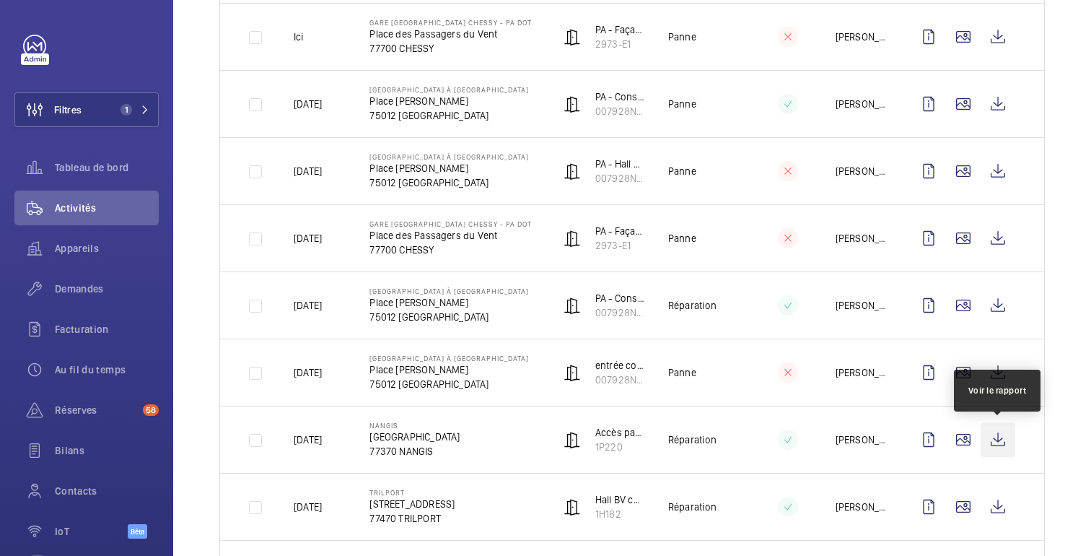
click at [992, 436] on wm-front-icon-button at bounding box center [997, 439] width 35 height 35
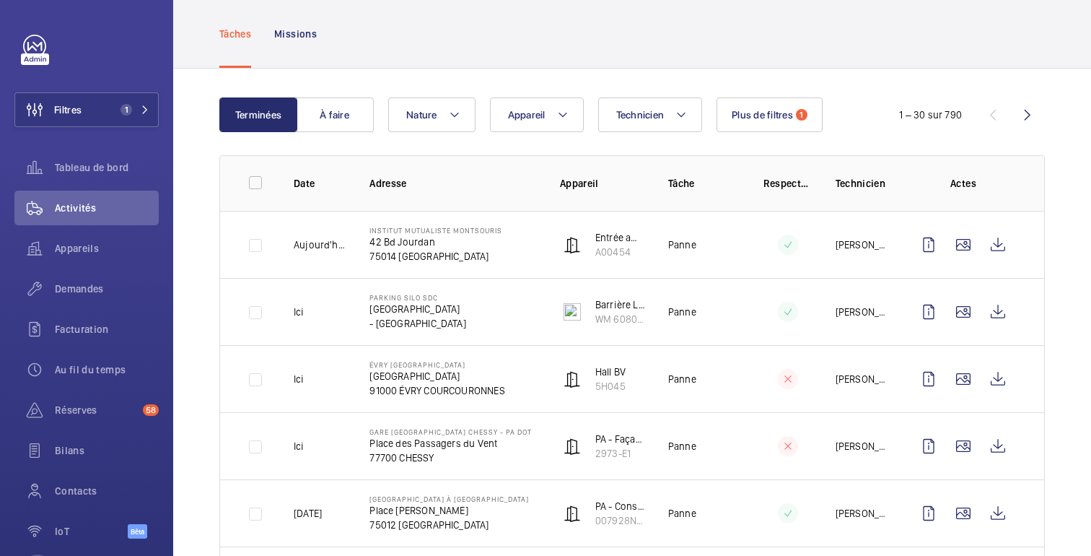
scroll to position [0, 0]
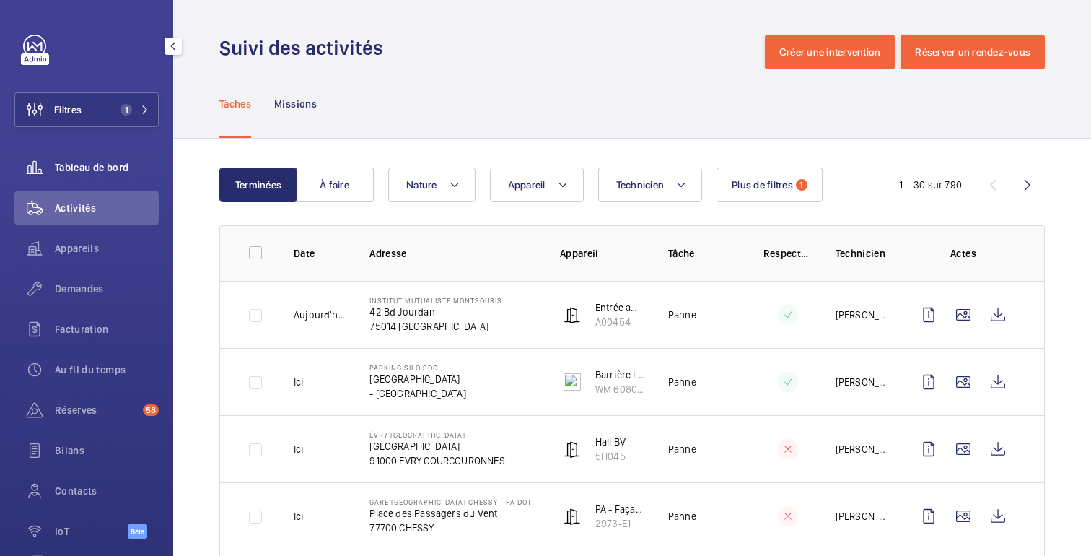
click at [123, 168] on font "Tableau de bord" at bounding box center [92, 168] width 74 height 12
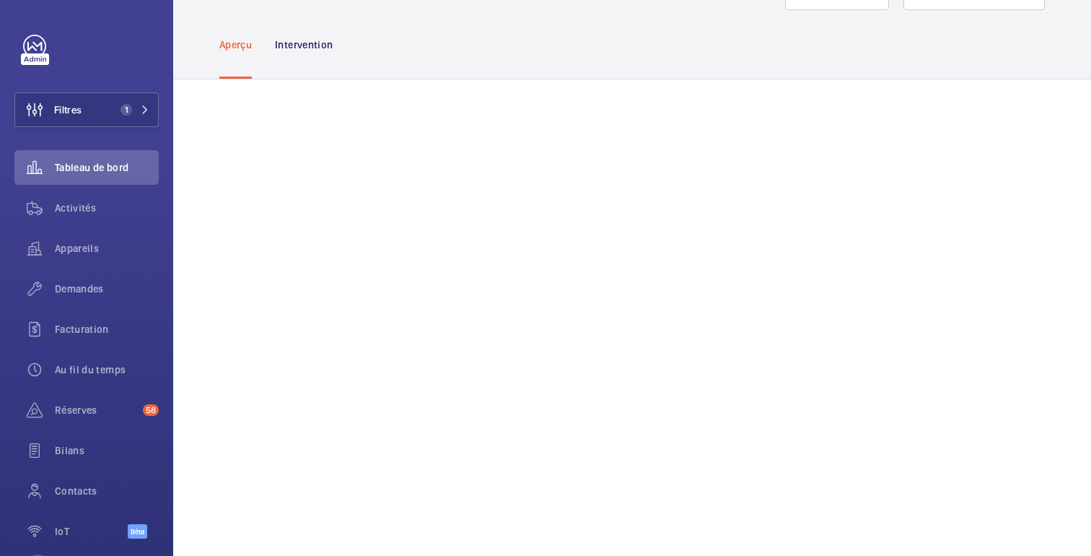
scroll to position [56, 0]
click at [84, 294] on font "Demandes" at bounding box center [79, 289] width 49 height 12
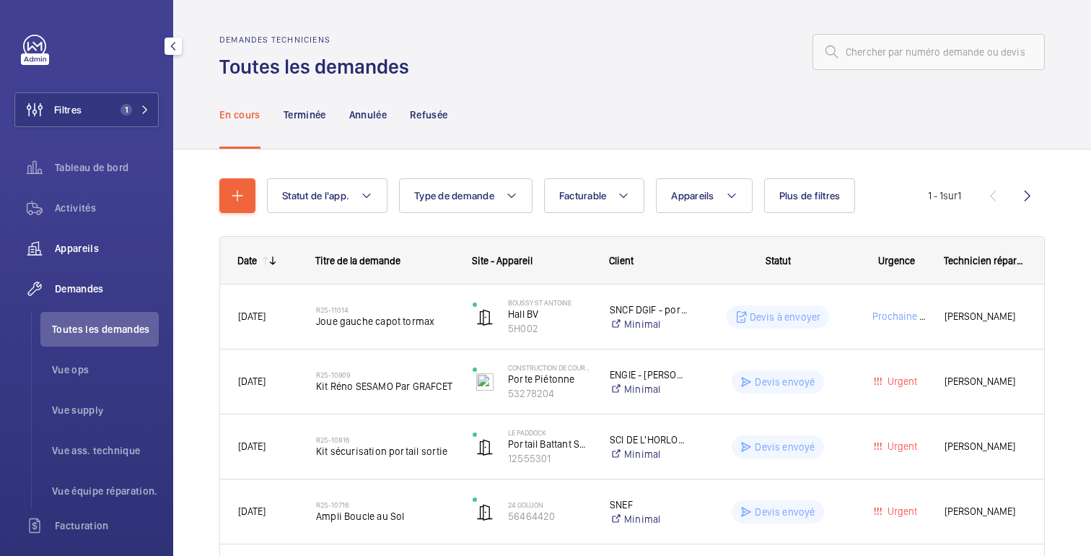
click at [92, 240] on div "Appareils" at bounding box center [86, 248] width 144 height 35
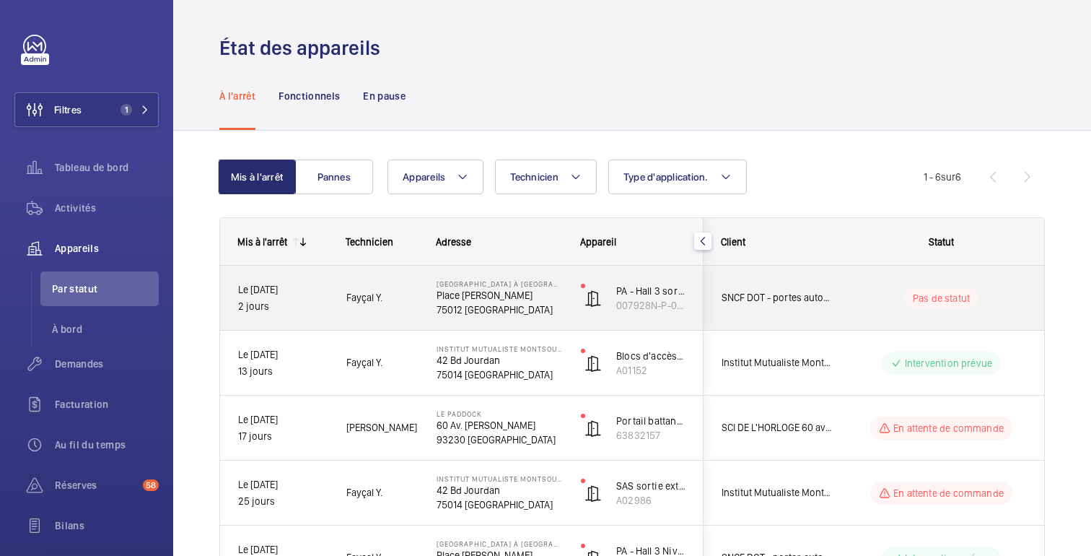
click at [550, 309] on p "75012 [GEOGRAPHIC_DATA]" at bounding box center [499, 309] width 126 height 14
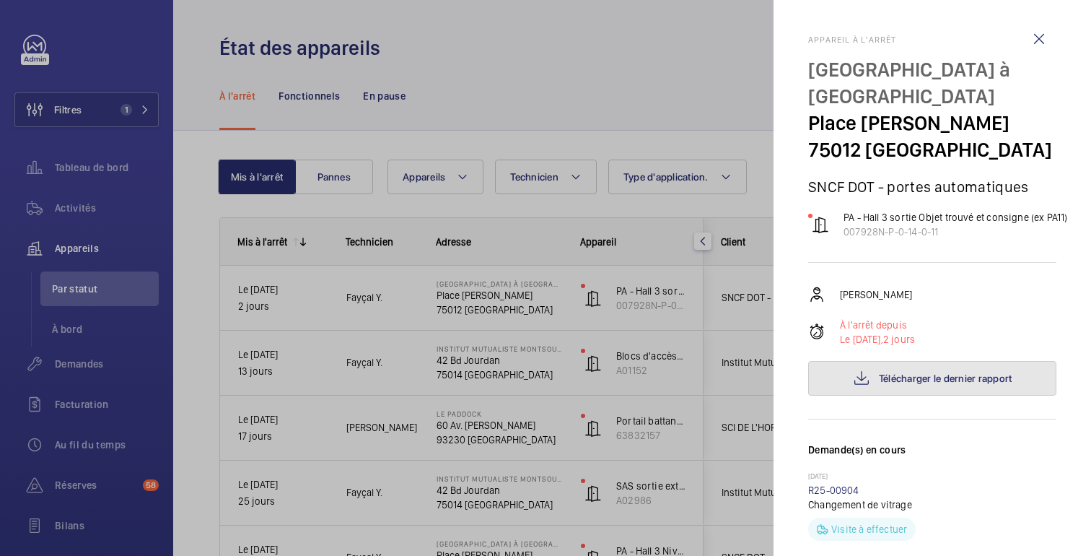
click at [913, 372] on font "Télécharger le dernier rapport" at bounding box center [945, 378] width 133 height 12
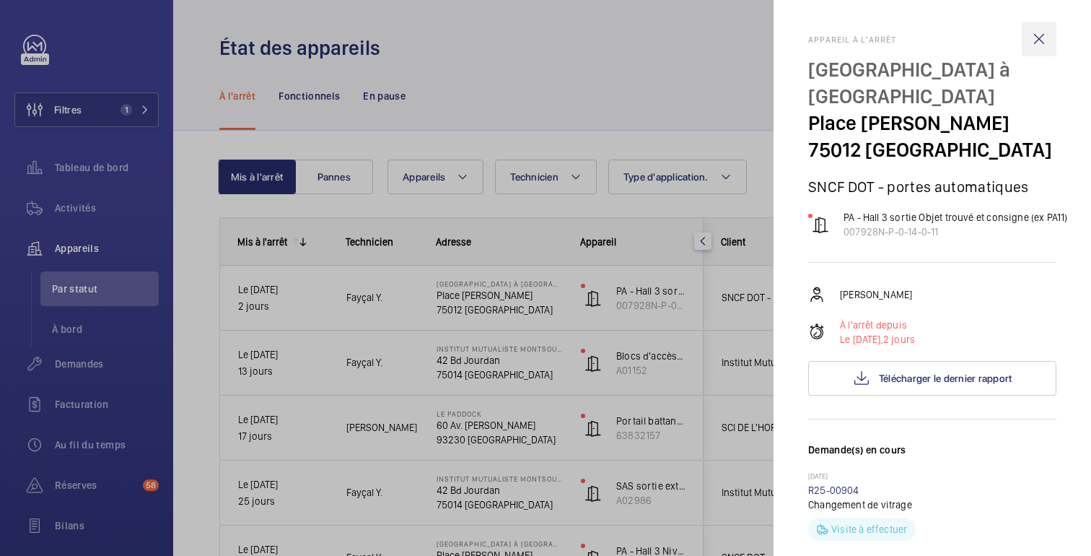
click at [1031, 46] on wm-front-icon-button at bounding box center [1039, 39] width 35 height 35
